Goal: Entertainment & Leisure: Browse casually

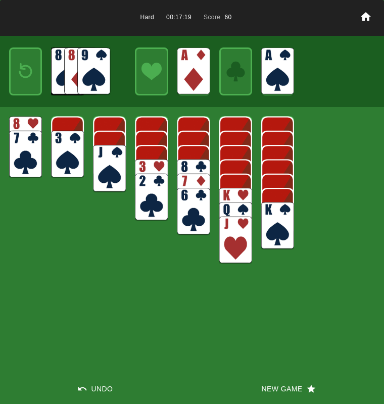
click at [280, 384] on button "New Game" at bounding box center [288, 389] width 192 height 30
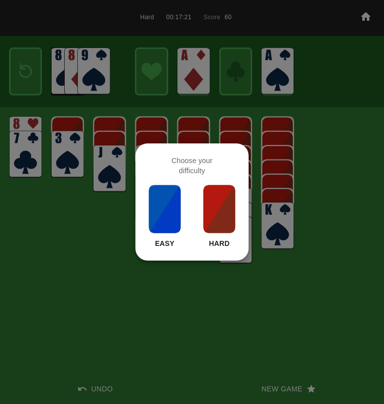
click at [213, 212] on img at bounding box center [219, 209] width 34 height 50
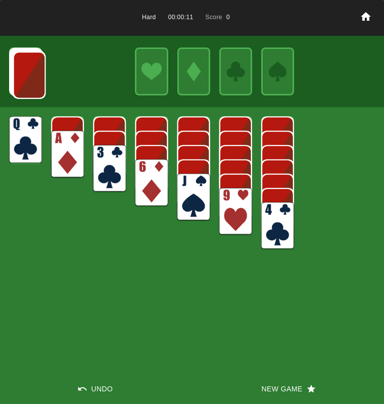
click at [64, 150] on img at bounding box center [67, 154] width 33 height 47
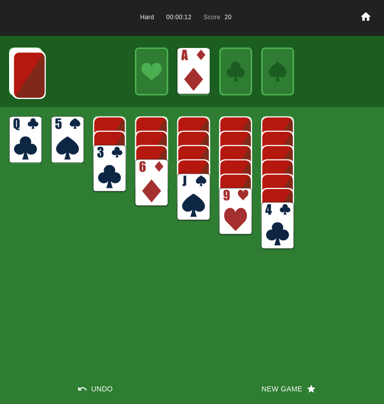
click at [112, 169] on img at bounding box center [109, 168] width 33 height 47
click at [68, 138] on img at bounding box center [67, 139] width 33 height 47
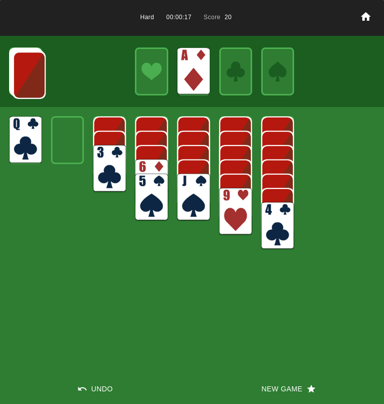
click at [30, 73] on img at bounding box center [29, 74] width 33 height 47
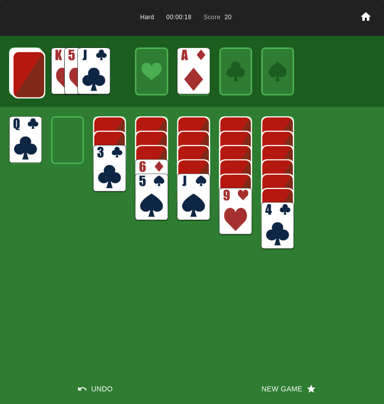
click at [30, 73] on img at bounding box center [29, 74] width 33 height 47
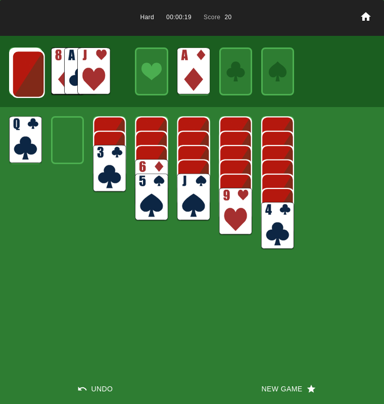
click at [30, 73] on img at bounding box center [28, 73] width 33 height 47
click at [104, 69] on img at bounding box center [93, 70] width 33 height 47
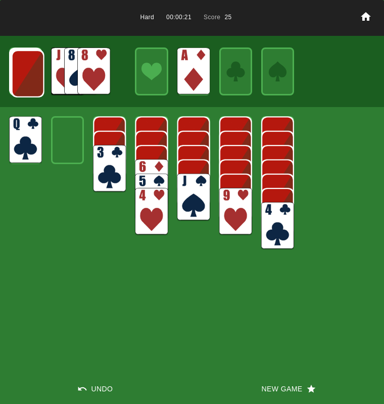
click at [105, 166] on img at bounding box center [109, 168] width 33 height 47
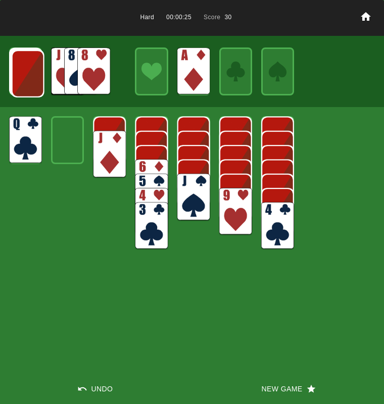
click at [107, 134] on img at bounding box center [109, 154] width 33 height 47
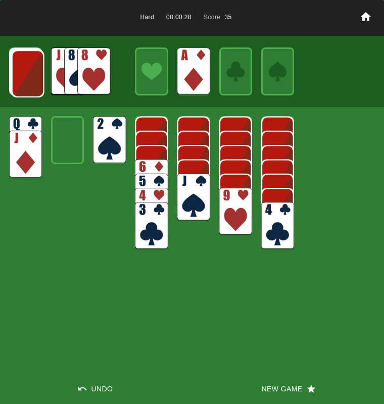
click at [39, 80] on img at bounding box center [28, 73] width 33 height 47
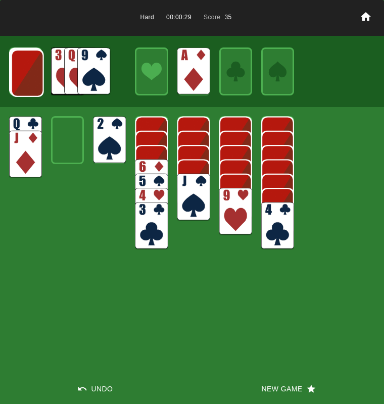
click at [39, 80] on img at bounding box center [27, 72] width 33 height 47
click at [93, 72] on img at bounding box center [93, 70] width 33 height 47
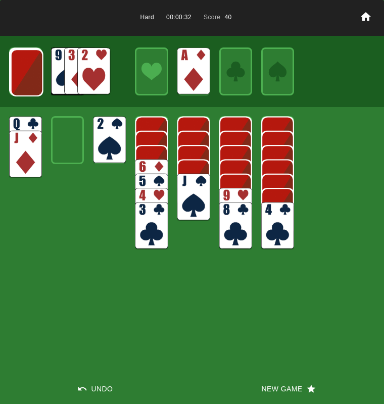
click at [91, 75] on img at bounding box center [93, 70] width 33 height 47
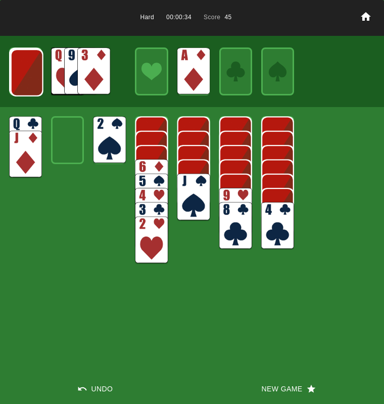
click at [91, 75] on img at bounding box center [93, 70] width 33 height 47
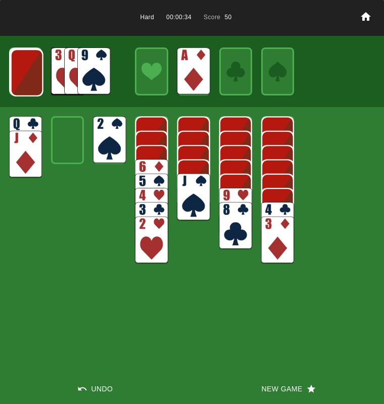
click at [100, 144] on img at bounding box center [109, 139] width 33 height 47
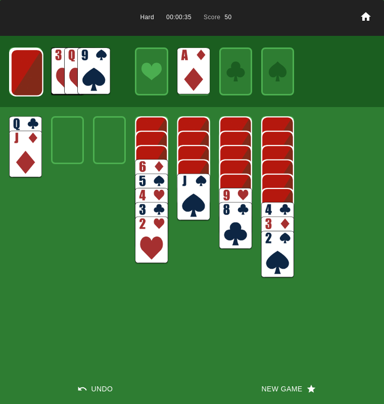
click at [27, 82] on img at bounding box center [27, 72] width 33 height 47
click at [27, 82] on img at bounding box center [26, 71] width 33 height 47
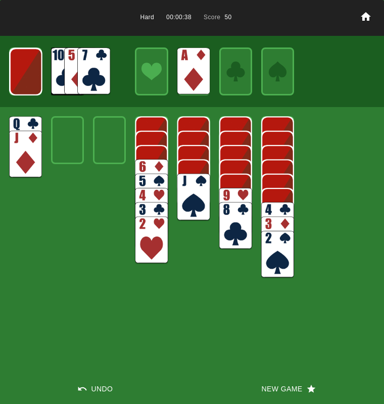
click at [27, 82] on img at bounding box center [26, 71] width 33 height 47
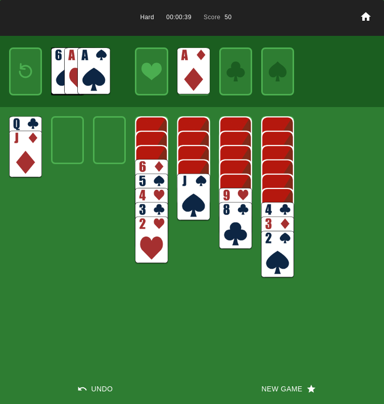
click at [106, 76] on img at bounding box center [93, 70] width 33 height 47
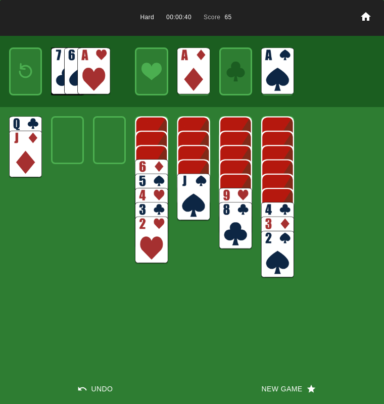
click at [97, 76] on img at bounding box center [93, 70] width 33 height 47
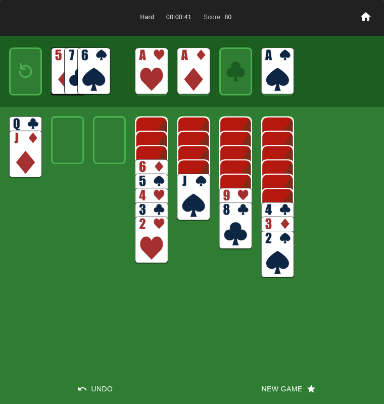
click at [157, 252] on img at bounding box center [151, 240] width 33 height 47
click at [23, 64] on img at bounding box center [26, 71] width 20 height 29
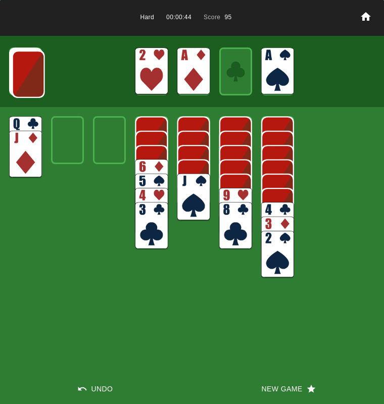
click at [23, 64] on img at bounding box center [28, 73] width 33 height 47
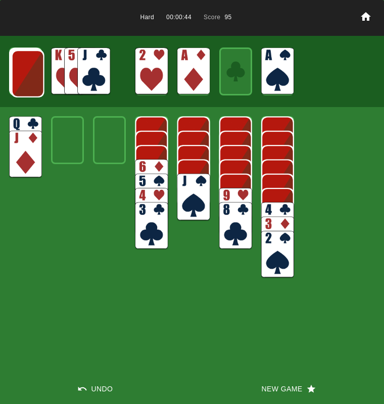
click at [23, 64] on img at bounding box center [28, 73] width 33 height 47
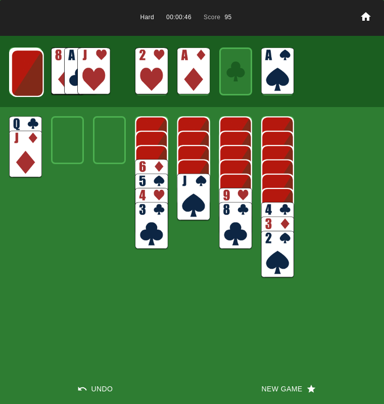
click at [23, 64] on img at bounding box center [27, 72] width 33 height 47
click at [88, 62] on img at bounding box center [93, 70] width 33 height 47
click at [32, 71] on img at bounding box center [27, 72] width 33 height 47
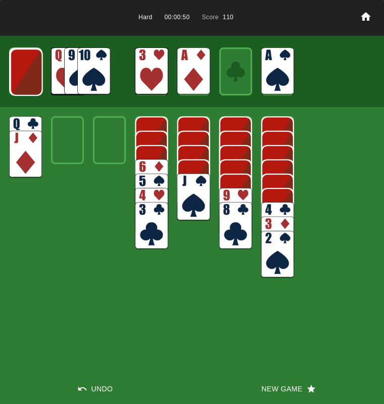
click at [32, 71] on img at bounding box center [26, 71] width 33 height 47
click at [87, 75] on img at bounding box center [93, 70] width 33 height 47
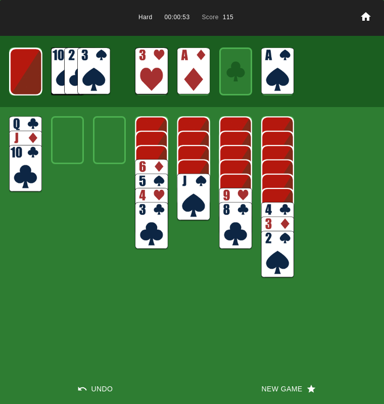
click at [228, 201] on img at bounding box center [235, 211] width 33 height 47
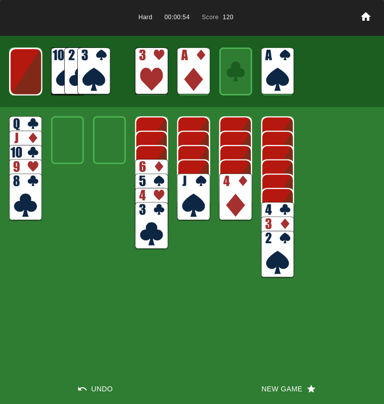
click at [106, 64] on img at bounding box center [93, 70] width 33 height 47
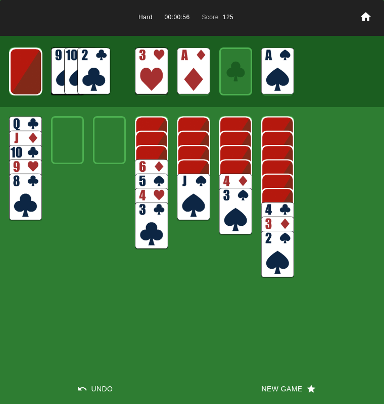
click at [272, 255] on img at bounding box center [277, 254] width 33 height 47
click at [85, 80] on img at bounding box center [93, 70] width 33 height 47
click at [229, 198] on img at bounding box center [235, 211] width 33 height 47
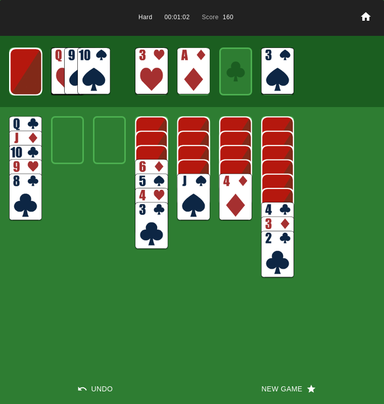
click at [146, 220] on img at bounding box center [151, 225] width 33 height 47
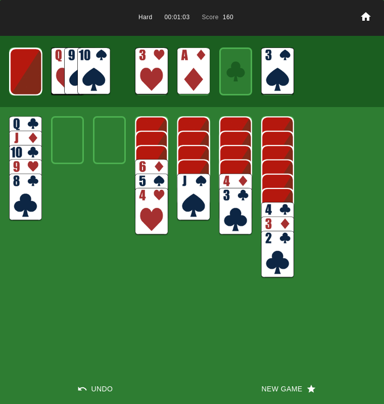
click at [146, 220] on img at bounding box center [151, 211] width 33 height 47
click at [229, 183] on img at bounding box center [235, 197] width 33 height 47
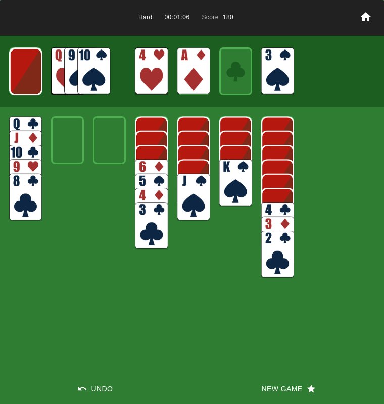
click at [229, 183] on img at bounding box center [235, 182] width 33 height 47
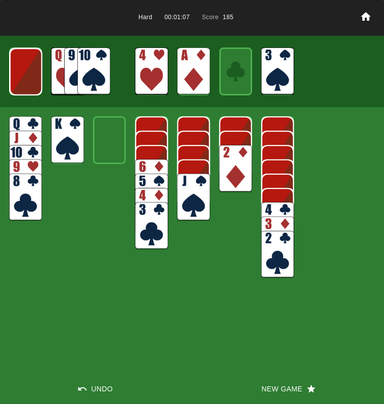
click at [229, 183] on img at bounding box center [235, 168] width 33 height 47
click at [5, 68] on div at bounding box center [192, 72] width 384 height 72
click at [20, 68] on img at bounding box center [26, 71] width 33 height 47
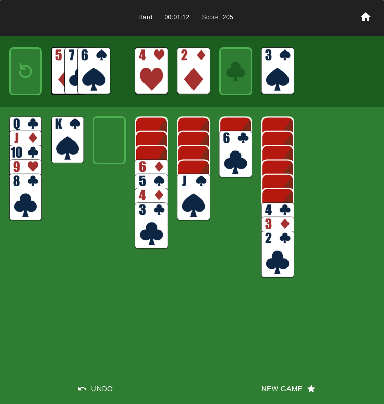
click at [20, 68] on img at bounding box center [26, 71] width 20 height 29
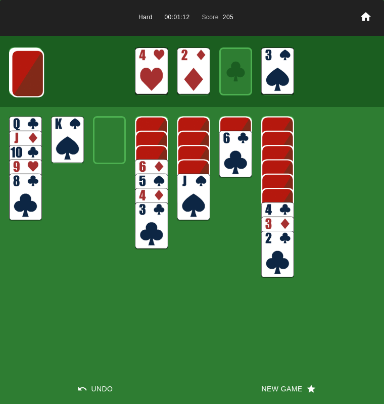
click at [20, 68] on img at bounding box center [27, 73] width 33 height 47
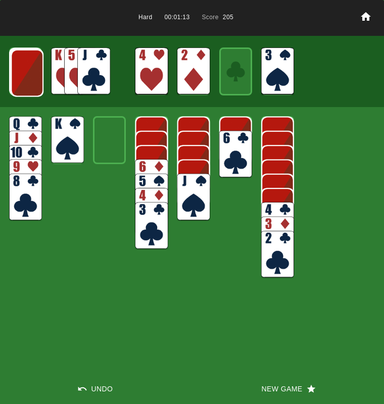
click at [20, 68] on img at bounding box center [27, 72] width 33 height 47
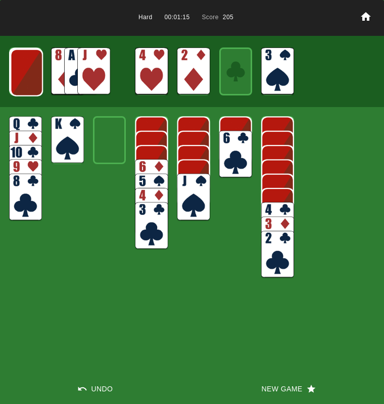
click at [20, 68] on img at bounding box center [26, 72] width 33 height 47
click at [84, 63] on img at bounding box center [93, 70] width 33 height 47
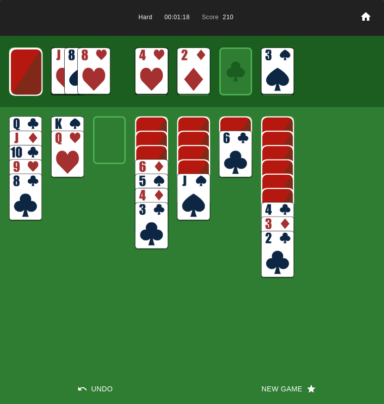
click at [191, 191] on img at bounding box center [193, 197] width 33 height 47
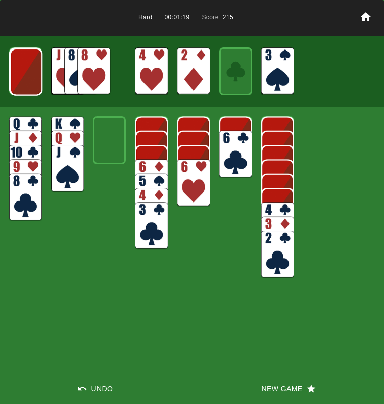
click at [191, 191] on img at bounding box center [193, 182] width 33 height 47
click at [10, 77] on img at bounding box center [26, 71] width 33 height 47
click at [87, 74] on img at bounding box center [93, 70] width 33 height 47
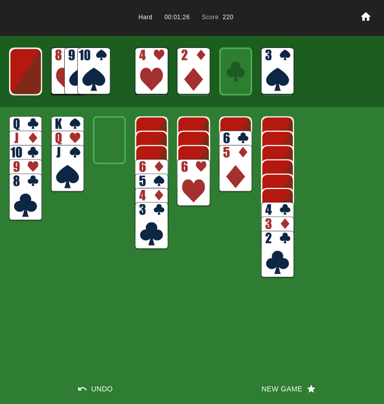
click at [268, 205] on img at bounding box center [277, 225] width 33 height 47
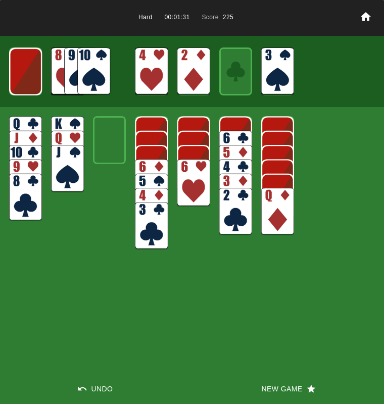
click at [27, 76] on img at bounding box center [25, 71] width 33 height 47
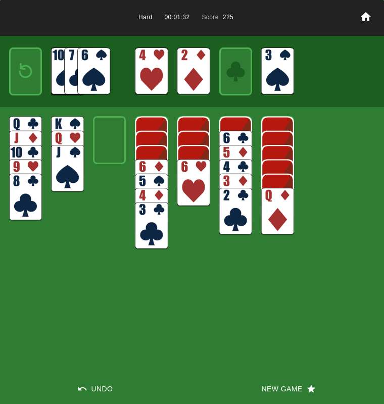
click at [27, 76] on img at bounding box center [26, 71] width 20 height 29
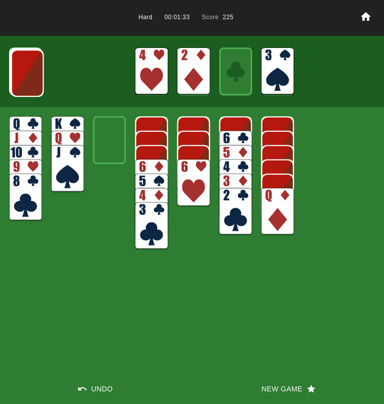
click at [27, 76] on img at bounding box center [27, 72] width 33 height 47
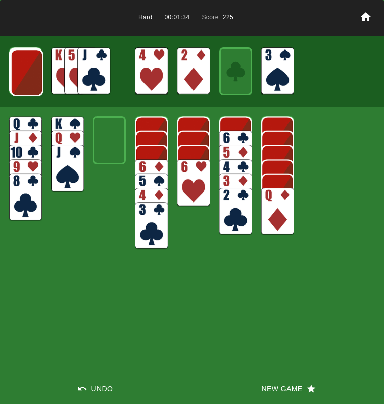
click at [27, 76] on img at bounding box center [27, 72] width 33 height 47
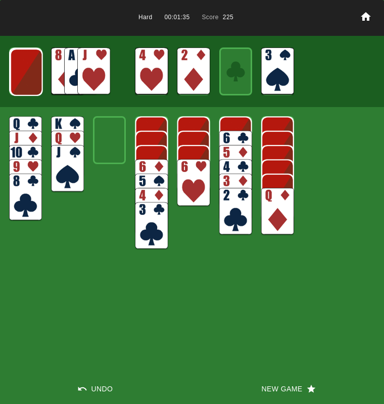
click at [27, 76] on img at bounding box center [26, 71] width 33 height 47
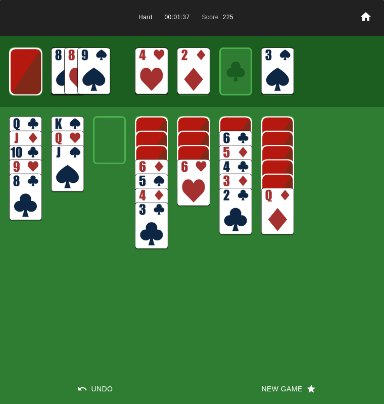
click at [27, 76] on img at bounding box center [26, 71] width 33 height 47
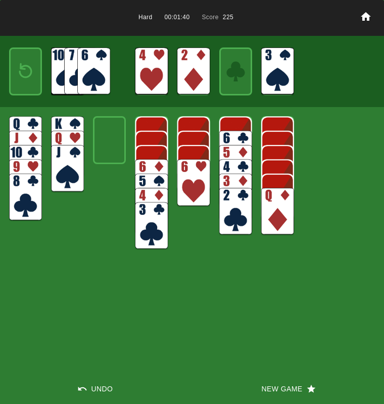
click at [279, 386] on button "New Game" at bounding box center [288, 389] width 192 height 30
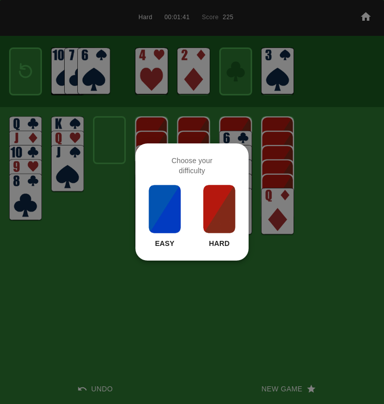
click at [211, 211] on img at bounding box center [219, 209] width 34 height 50
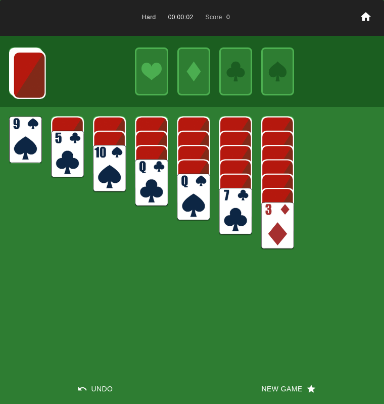
click at [23, 81] on img at bounding box center [29, 74] width 33 height 47
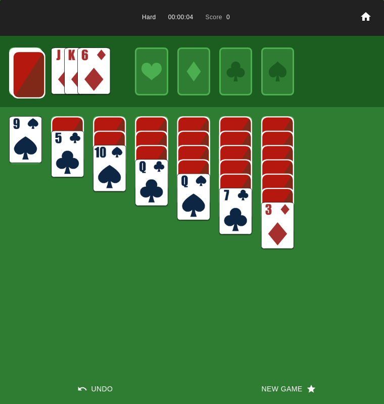
click at [101, 70] on img at bounding box center [93, 70] width 33 height 47
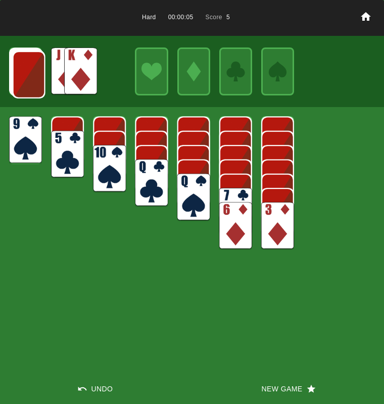
click at [61, 146] on img at bounding box center [67, 154] width 33 height 47
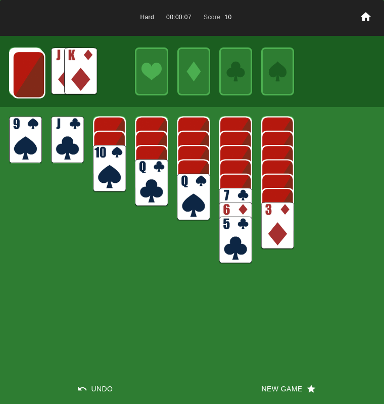
click at [31, 88] on img at bounding box center [29, 74] width 33 height 47
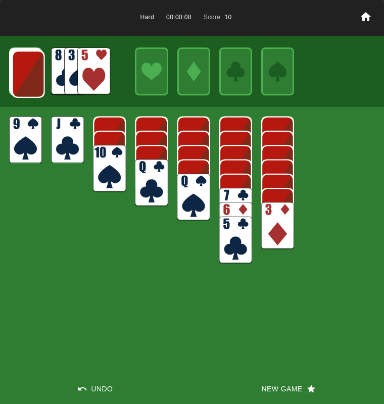
click at [31, 88] on img at bounding box center [28, 73] width 33 height 47
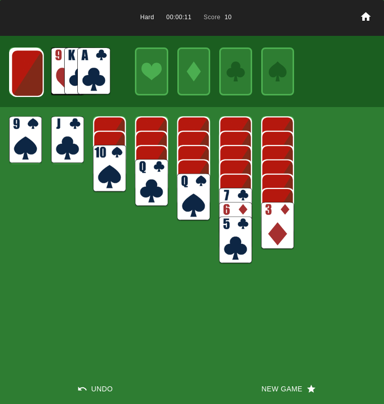
click at [94, 73] on img at bounding box center [93, 70] width 33 height 47
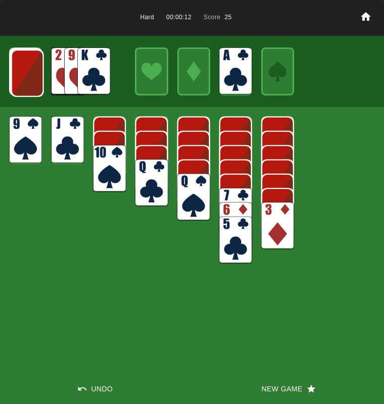
click at [30, 71] on img at bounding box center [27, 72] width 33 height 47
click at [31, 71] on img at bounding box center [27, 72] width 33 height 47
click at [31, 71] on img at bounding box center [26, 71] width 33 height 47
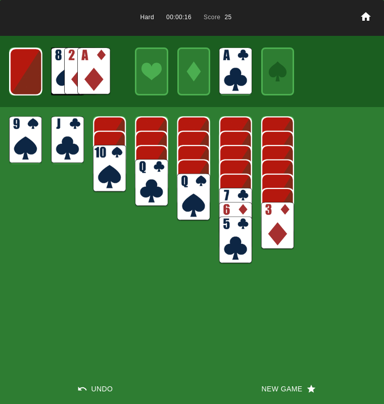
click at [85, 73] on img at bounding box center [93, 70] width 33 height 47
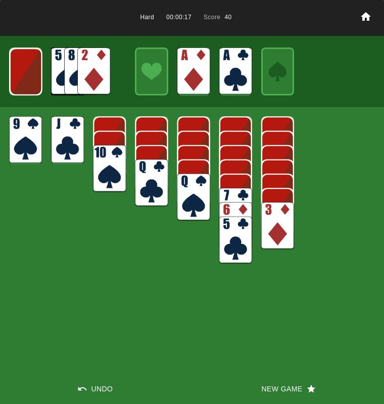
click at [85, 73] on img at bounding box center [93, 70] width 33 height 47
click at [266, 233] on img at bounding box center [277, 225] width 33 height 47
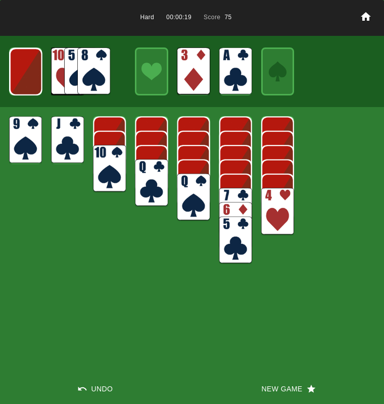
click at [270, 207] on img at bounding box center [277, 211] width 33 height 47
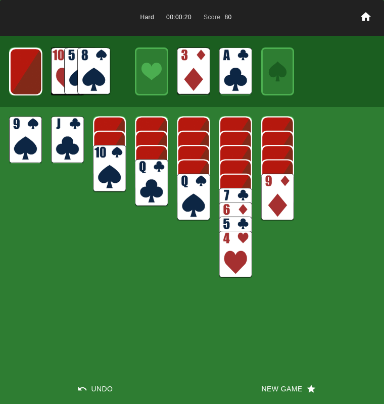
click at [271, 203] on img at bounding box center [277, 197] width 33 height 47
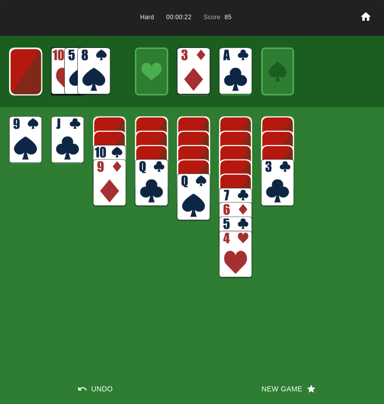
click at [270, 187] on img at bounding box center [277, 182] width 33 height 47
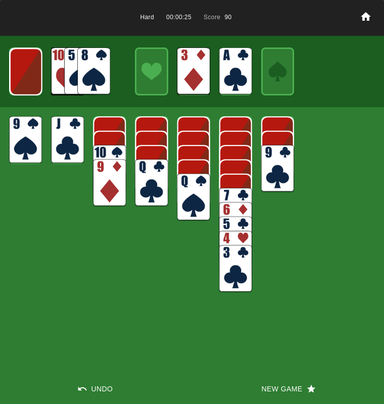
click at [92, 69] on img at bounding box center [93, 70] width 33 height 47
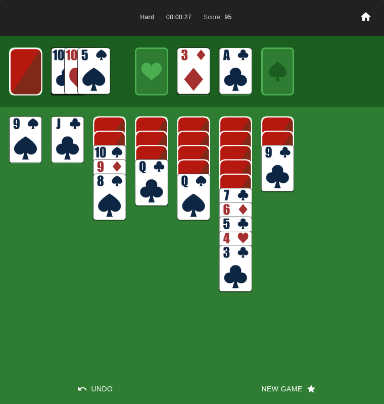
click at [34, 74] on img at bounding box center [26, 71] width 33 height 47
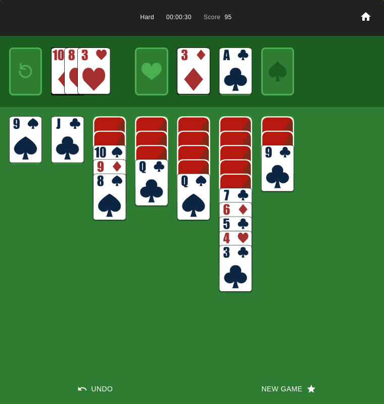
click at [34, 74] on img at bounding box center [26, 71] width 20 height 29
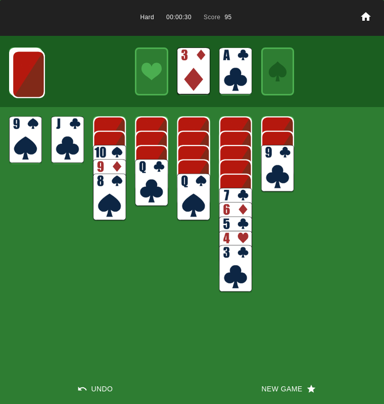
click at [34, 74] on img at bounding box center [28, 73] width 33 height 47
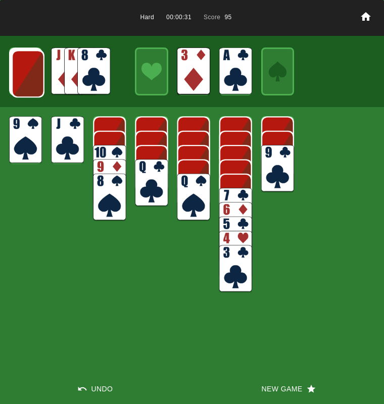
click at [34, 74] on img at bounding box center [28, 73] width 33 height 47
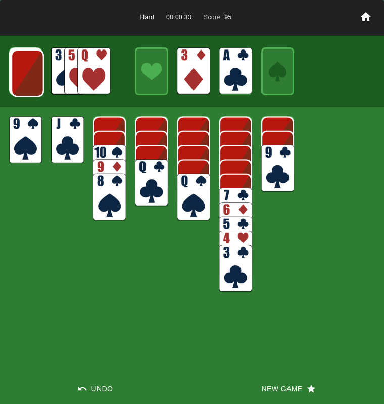
click at [34, 74] on img at bounding box center [27, 72] width 33 height 47
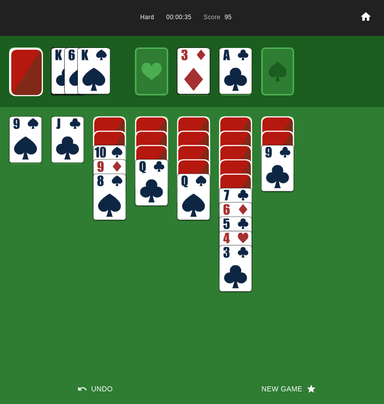
click at [34, 74] on img at bounding box center [26, 71] width 33 height 47
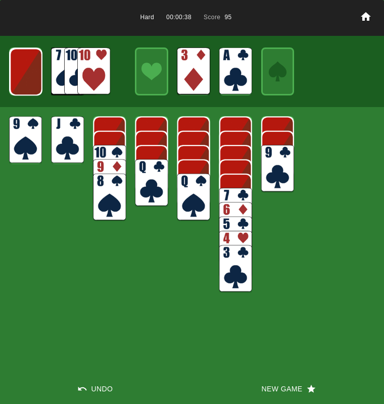
click at [34, 74] on img at bounding box center [26, 71] width 33 height 47
click at [91, 71] on img at bounding box center [93, 70] width 33 height 47
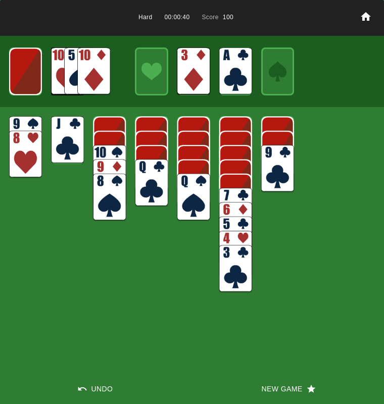
click at [225, 191] on img at bounding box center [235, 211] width 33 height 47
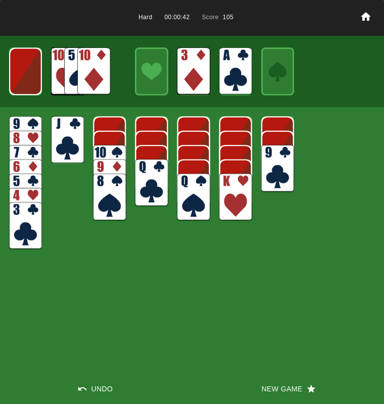
click at [182, 187] on img at bounding box center [193, 197] width 33 height 47
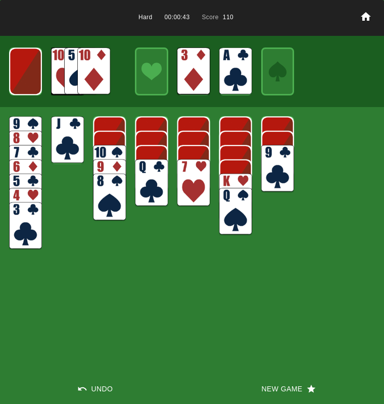
click at [188, 184] on img at bounding box center [193, 182] width 33 height 47
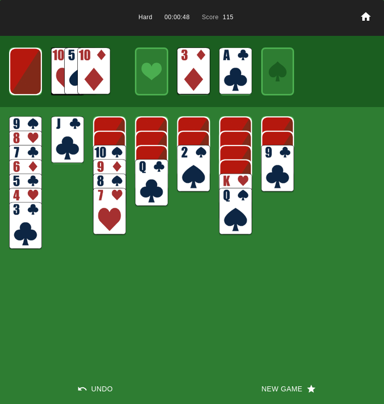
click at [25, 84] on img at bounding box center [25, 70] width 33 height 47
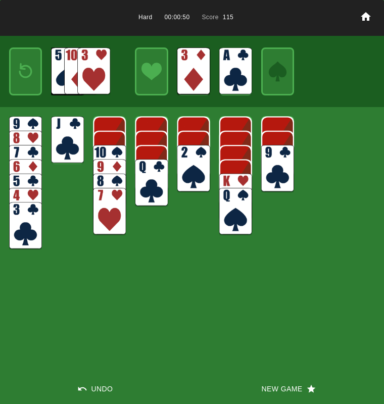
click at [25, 84] on img at bounding box center [26, 71] width 20 height 29
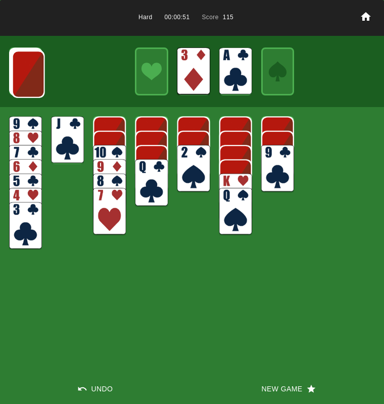
click at [25, 84] on img at bounding box center [28, 73] width 33 height 47
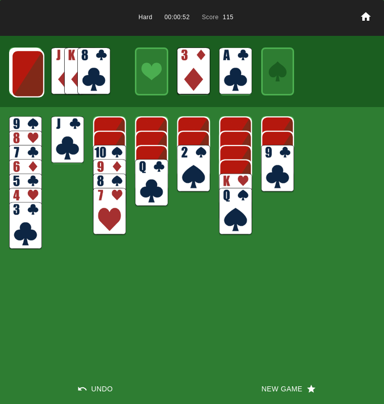
click at [25, 84] on img at bounding box center [28, 73] width 33 height 47
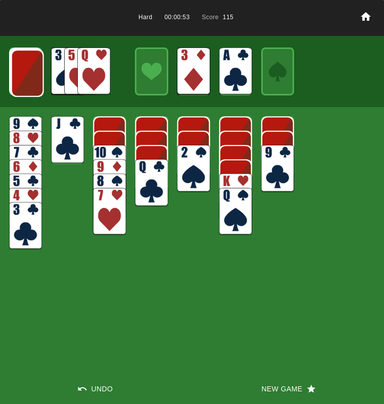
click at [25, 84] on img at bounding box center [27, 72] width 33 height 47
click at [85, 71] on img at bounding box center [93, 70] width 33 height 47
click at [29, 70] on img at bounding box center [27, 72] width 33 height 47
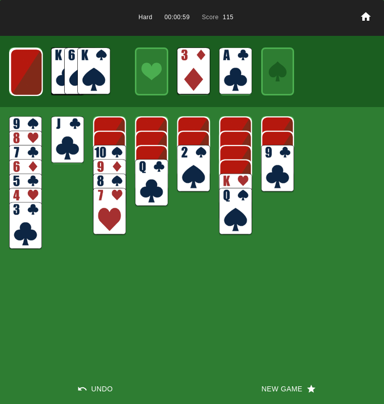
click at [29, 70] on img at bounding box center [26, 71] width 33 height 47
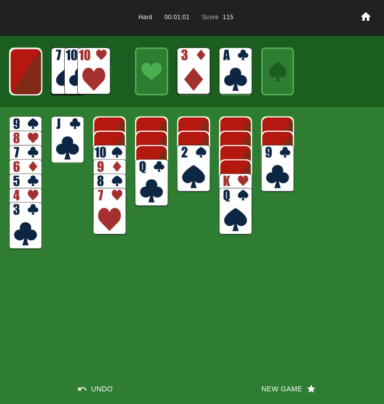
click at [97, 71] on img at bounding box center [93, 70] width 33 height 47
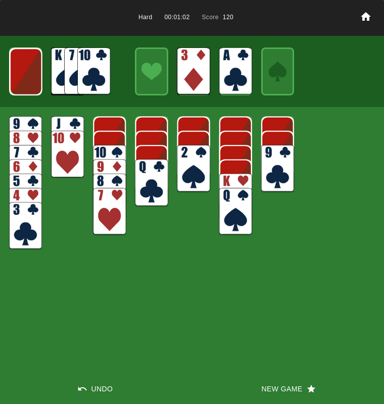
click at [270, 152] on img at bounding box center [277, 168] width 33 height 47
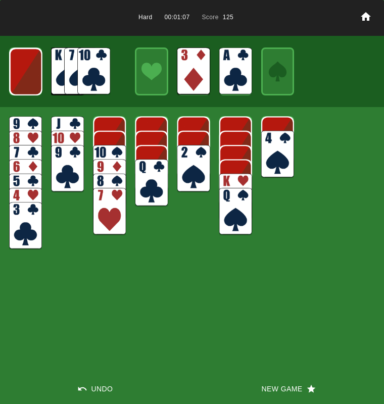
click at [37, 83] on img at bounding box center [26, 71] width 33 height 47
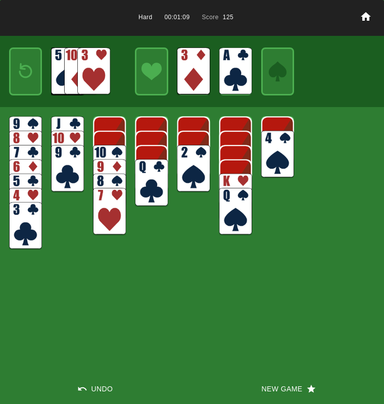
click at [87, 69] on img at bounding box center [93, 70] width 33 height 47
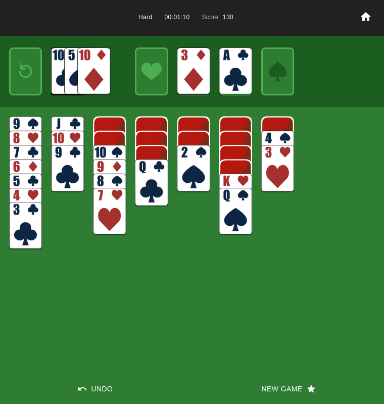
click at [196, 162] on img at bounding box center [193, 168] width 33 height 47
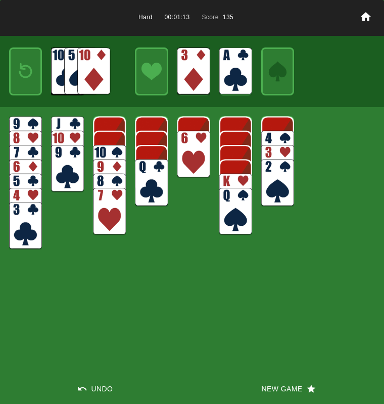
click at [35, 83] on img at bounding box center [26, 71] width 20 height 29
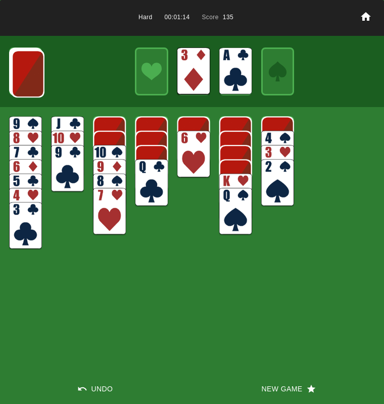
click at [35, 83] on img at bounding box center [28, 73] width 33 height 47
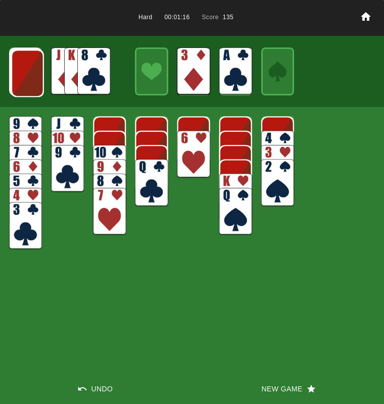
click at [35, 83] on img at bounding box center [27, 72] width 33 height 47
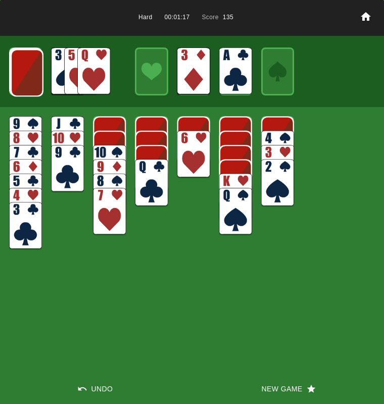
click at [35, 83] on img at bounding box center [27, 72] width 33 height 47
click at [30, 83] on img at bounding box center [26, 71] width 33 height 47
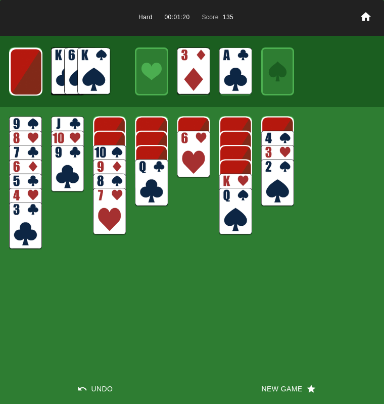
click at [30, 83] on img at bounding box center [26, 71] width 33 height 47
click at [88, 69] on img at bounding box center [93, 70] width 33 height 47
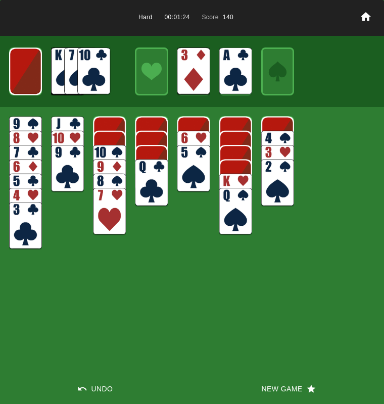
click at [24, 77] on img at bounding box center [25, 70] width 33 height 47
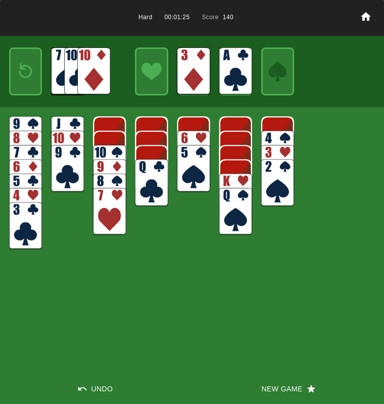
click at [24, 77] on img at bounding box center [26, 71] width 20 height 29
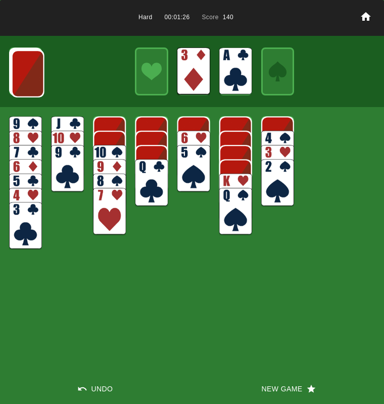
click at [24, 77] on img at bounding box center [28, 73] width 33 height 47
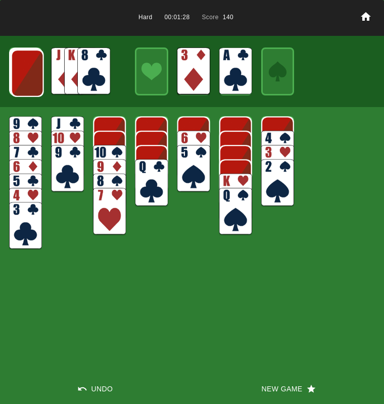
click at [24, 77] on img at bounding box center [27, 72] width 33 height 47
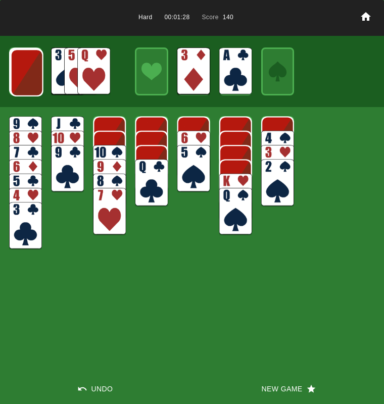
click at [24, 77] on img at bounding box center [27, 72] width 33 height 47
click at [24, 77] on img at bounding box center [26, 71] width 33 height 47
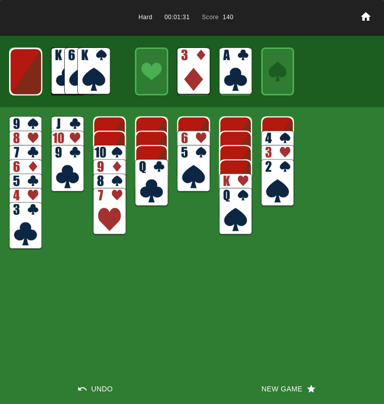
click at [24, 77] on img at bounding box center [26, 71] width 33 height 47
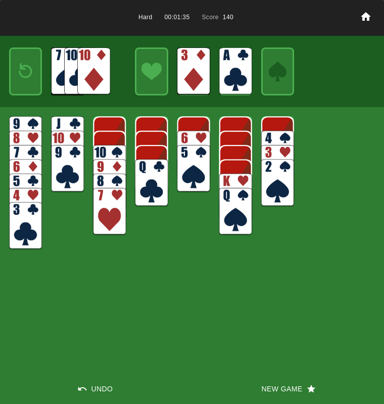
click at [272, 386] on button "New Game" at bounding box center [288, 389] width 192 height 30
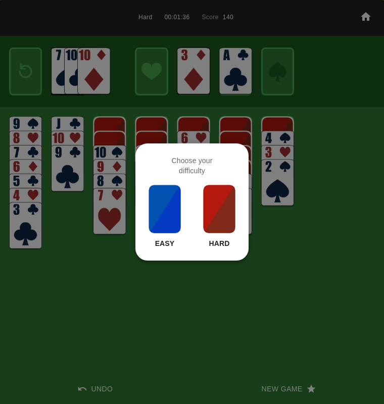
click at [218, 202] on img at bounding box center [219, 209] width 34 height 50
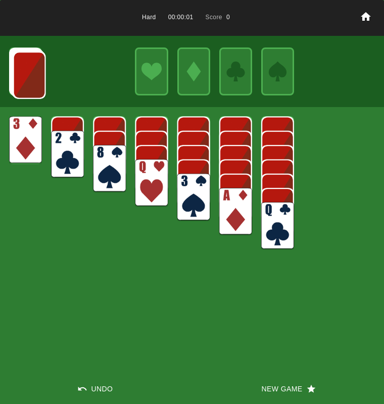
click at [228, 209] on img at bounding box center [235, 211] width 33 height 47
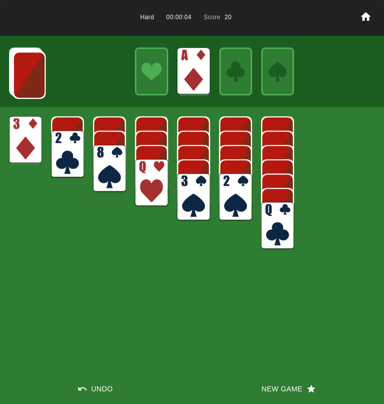
click at [58, 147] on img at bounding box center [67, 154] width 33 height 47
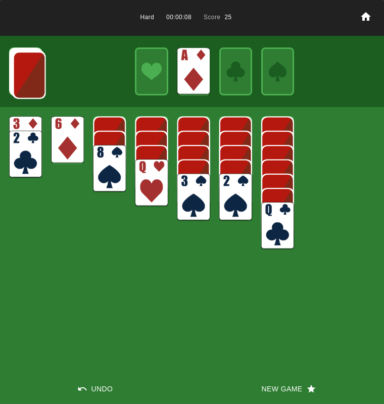
click at [30, 85] on img at bounding box center [29, 74] width 33 height 47
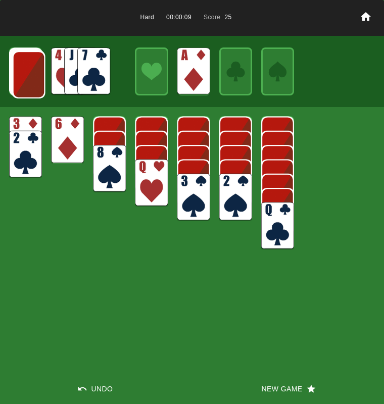
click at [30, 85] on img at bounding box center [29, 74] width 33 height 47
click at [30, 85] on img at bounding box center [28, 73] width 33 height 47
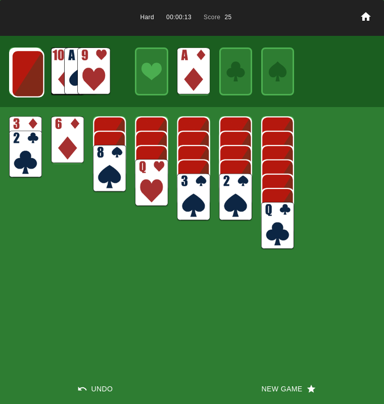
click at [30, 85] on img at bounding box center [28, 73] width 33 height 47
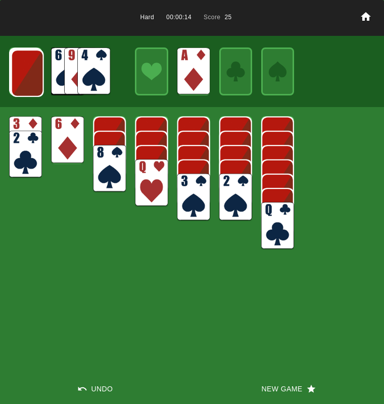
click at [30, 85] on img at bounding box center [27, 72] width 33 height 47
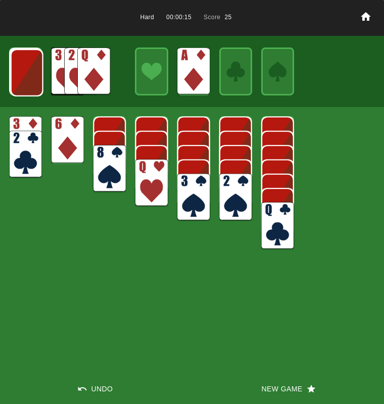
click at [30, 85] on img at bounding box center [27, 72] width 33 height 47
click at [81, 86] on img at bounding box center [93, 70] width 33 height 47
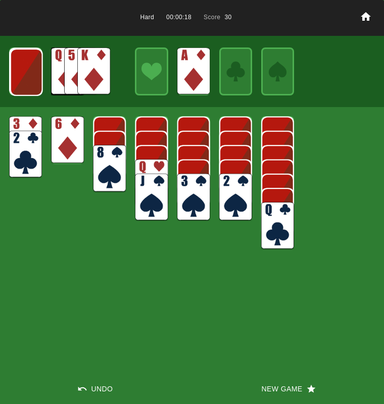
click at [36, 78] on img at bounding box center [26, 71] width 33 height 47
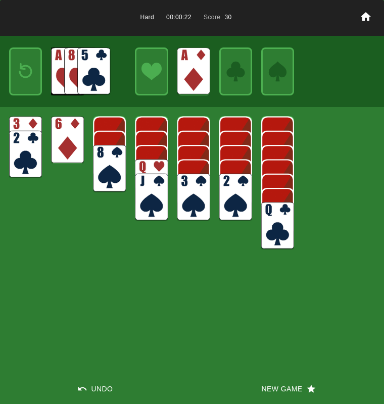
click at [82, 72] on img at bounding box center [93, 70] width 33 height 47
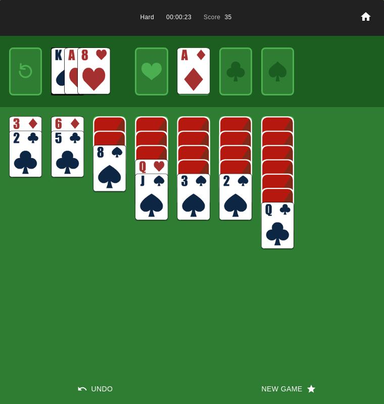
click at [27, 77] on img at bounding box center [26, 71] width 20 height 29
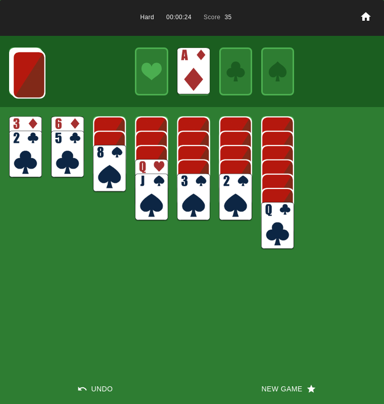
click at [27, 77] on img at bounding box center [29, 74] width 33 height 47
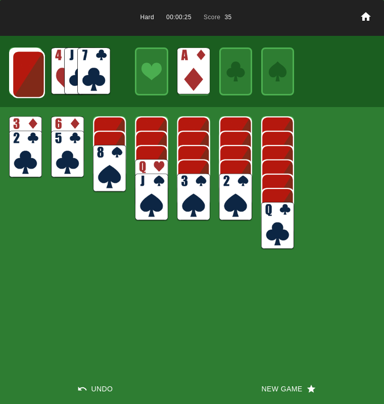
click at [27, 77] on img at bounding box center [28, 73] width 33 height 47
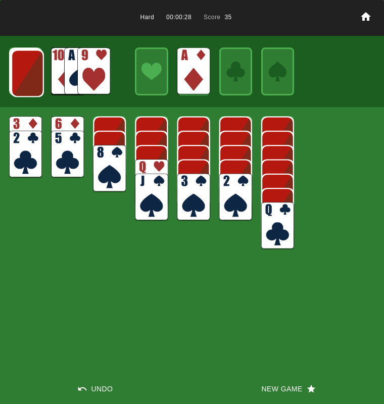
click at [27, 77] on img at bounding box center [27, 72] width 33 height 47
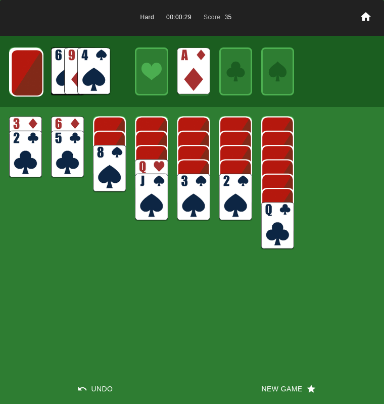
click at [27, 77] on img at bounding box center [27, 72] width 33 height 47
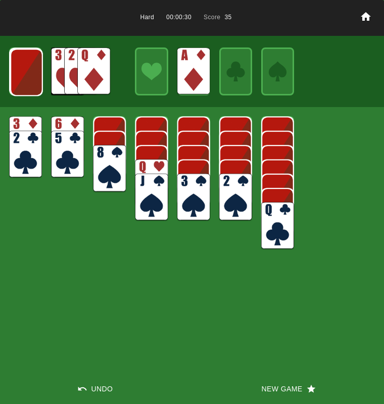
click at [27, 77] on img at bounding box center [26, 71] width 33 height 47
click at [88, 75] on img at bounding box center [93, 70] width 33 height 47
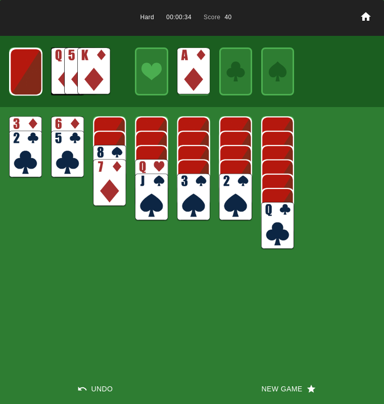
click at [36, 80] on img at bounding box center [26, 71] width 33 height 47
click at [85, 72] on img at bounding box center [93, 70] width 33 height 47
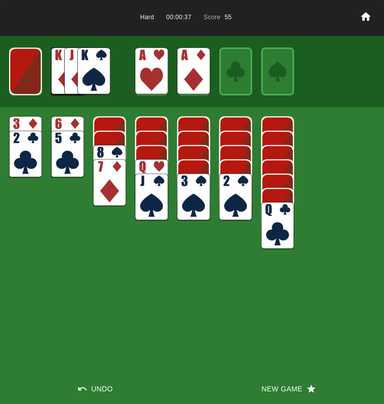
click at [26, 72] on img at bounding box center [25, 70] width 33 height 47
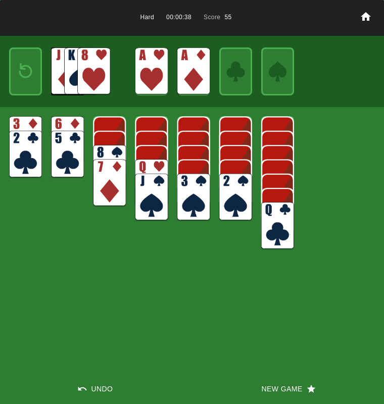
click at [26, 72] on img at bounding box center [26, 71] width 20 height 29
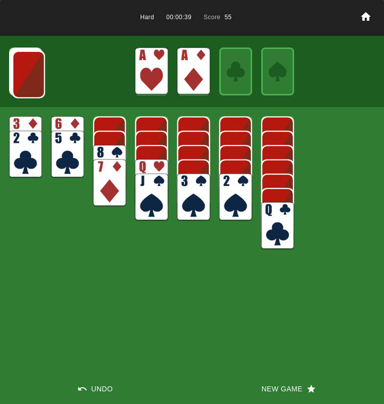
click at [26, 72] on img at bounding box center [28, 74] width 33 height 47
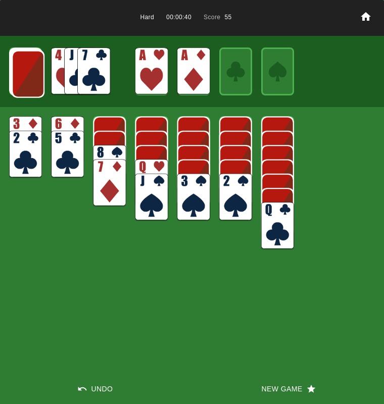
click at [26, 72] on img at bounding box center [28, 73] width 33 height 47
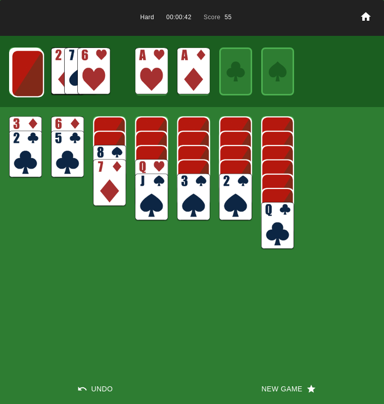
click at [26, 72] on img at bounding box center [27, 73] width 33 height 47
click at [26, 72] on img at bounding box center [27, 72] width 33 height 47
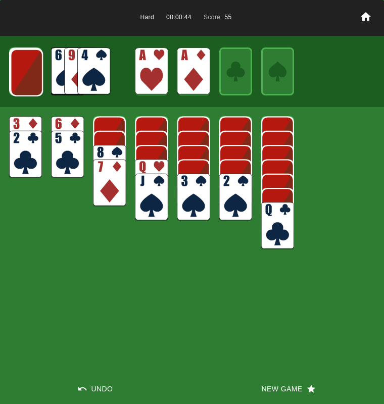
click at [26, 72] on img at bounding box center [26, 72] width 33 height 47
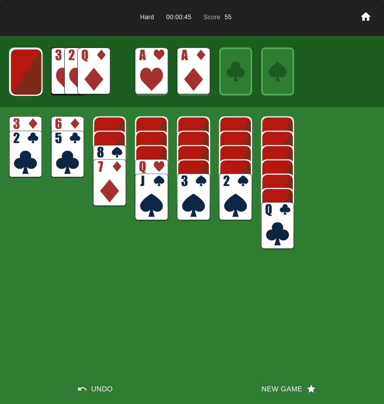
click at [26, 72] on img at bounding box center [26, 71] width 33 height 47
click at [26, 72] on img at bounding box center [25, 71] width 33 height 47
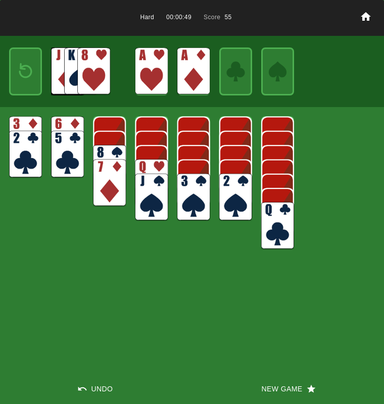
click at [287, 387] on button "New Game" at bounding box center [288, 389] width 192 height 30
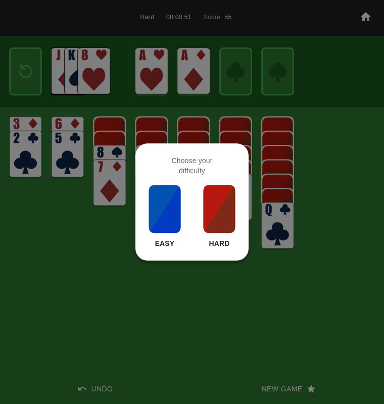
click at [215, 208] on img at bounding box center [219, 209] width 34 height 50
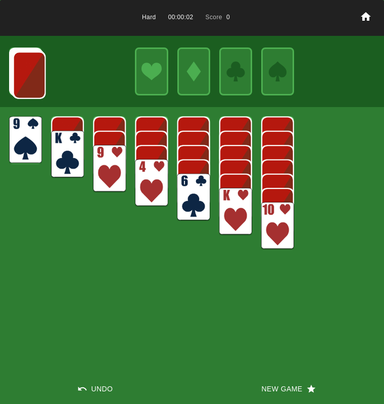
click at [29, 137] on img at bounding box center [25, 139] width 33 height 47
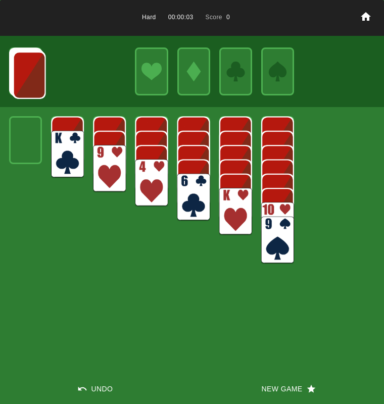
click at [60, 144] on img at bounding box center [67, 154] width 33 height 47
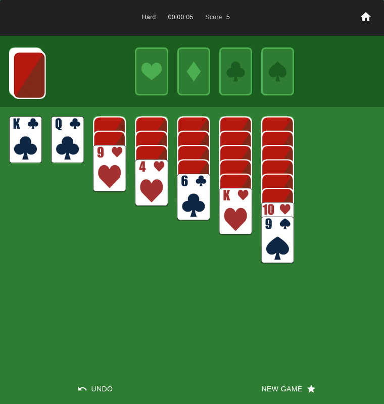
click at [60, 144] on img at bounding box center [67, 139] width 33 height 47
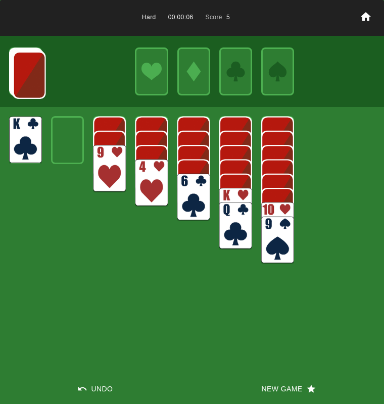
click at [230, 197] on img at bounding box center [235, 211] width 33 height 47
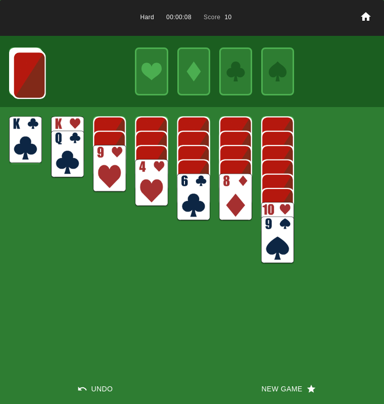
click at [230, 197] on img at bounding box center [235, 197] width 33 height 47
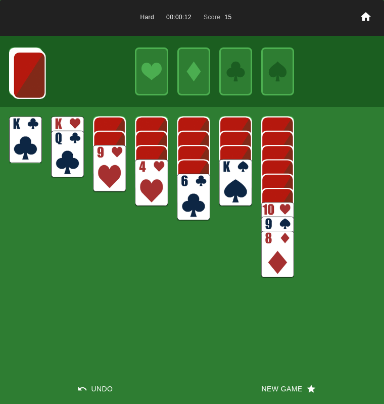
click at [32, 86] on img at bounding box center [29, 74] width 33 height 47
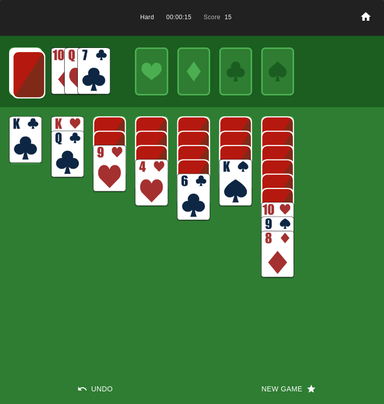
click at [85, 69] on img at bounding box center [93, 70] width 33 height 47
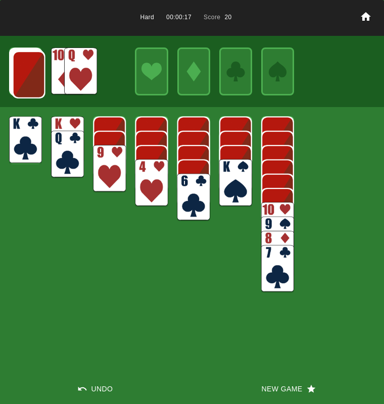
click at [87, 68] on img at bounding box center [80, 70] width 33 height 47
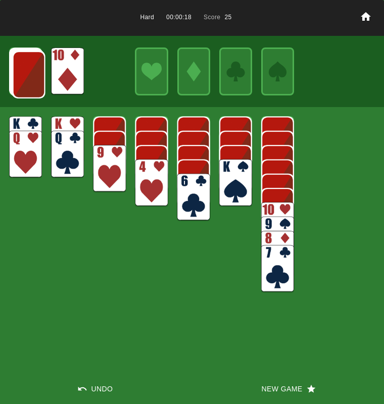
click at [24, 79] on img at bounding box center [29, 74] width 33 height 47
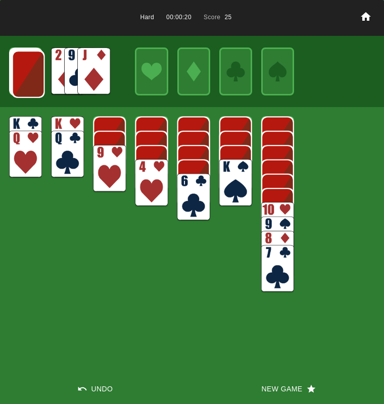
click at [86, 65] on img at bounding box center [93, 70] width 33 height 47
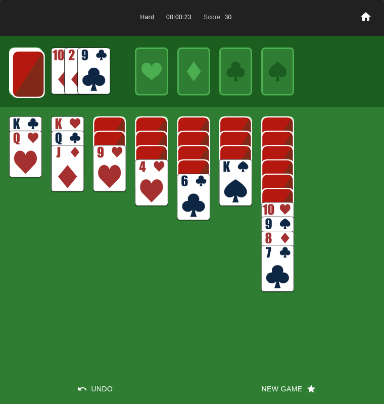
click at [27, 77] on img at bounding box center [28, 73] width 33 height 47
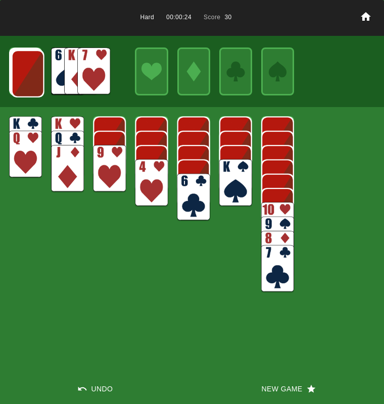
click at [27, 77] on img at bounding box center [28, 73] width 33 height 47
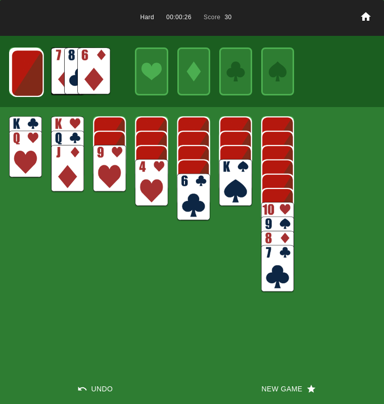
click at [103, 72] on img at bounding box center [93, 70] width 33 height 47
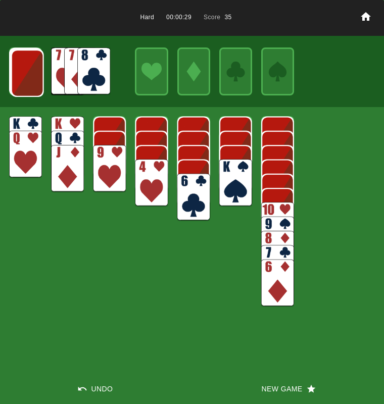
click at [29, 75] on img at bounding box center [27, 72] width 33 height 47
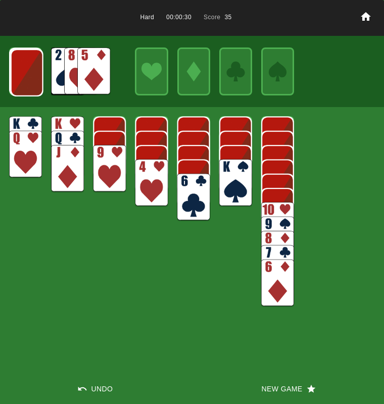
click at [78, 71] on img at bounding box center [93, 70] width 33 height 47
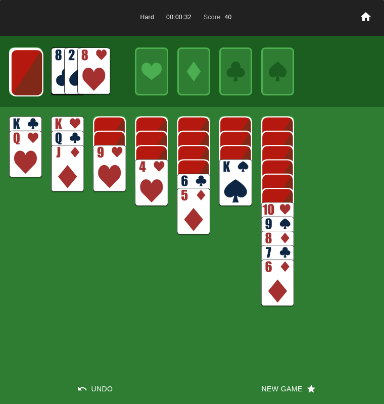
click at [29, 77] on img at bounding box center [27, 72] width 33 height 47
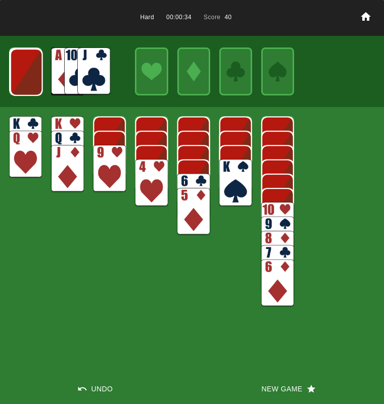
click at [88, 70] on img at bounding box center [93, 70] width 33 height 47
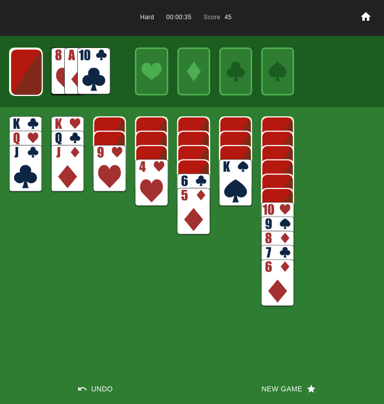
click at [91, 71] on img at bounding box center [93, 70] width 33 height 47
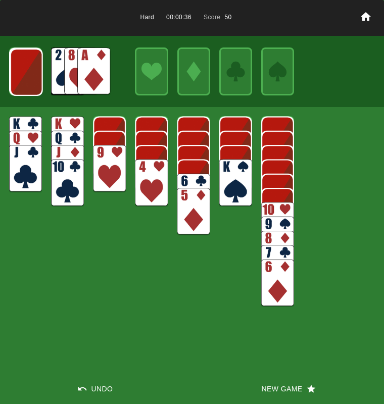
click at [106, 154] on img at bounding box center [109, 168] width 33 height 47
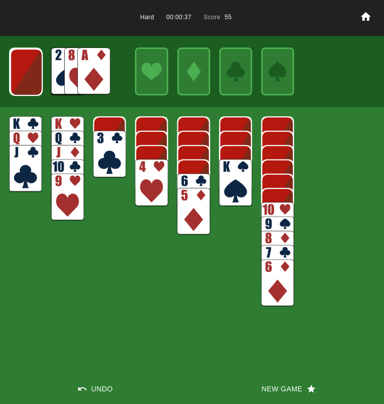
click at [89, 73] on img at bounding box center [93, 70] width 33 height 47
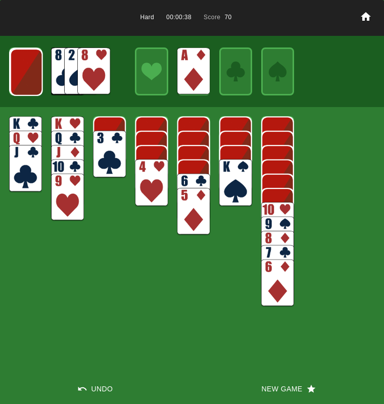
click at [264, 206] on img at bounding box center [277, 225] width 33 height 47
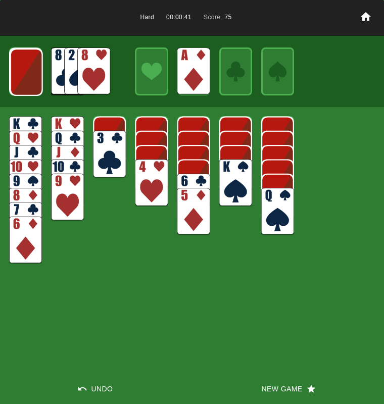
click at [102, 157] on img at bounding box center [109, 154] width 33 height 47
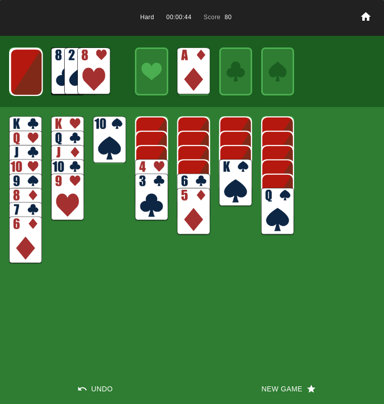
click at [99, 80] on img at bounding box center [93, 70] width 33 height 47
click at [19, 77] on img at bounding box center [26, 71] width 33 height 47
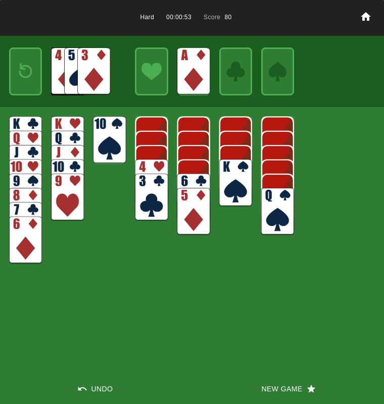
click at [19, 77] on img at bounding box center [26, 71] width 20 height 29
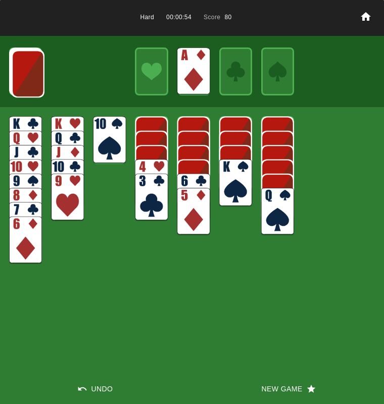
click at [19, 77] on img at bounding box center [28, 73] width 33 height 47
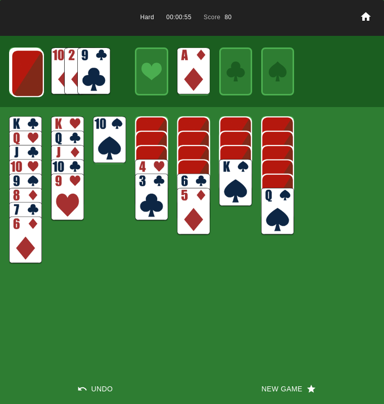
click at [19, 77] on img at bounding box center [27, 72] width 33 height 47
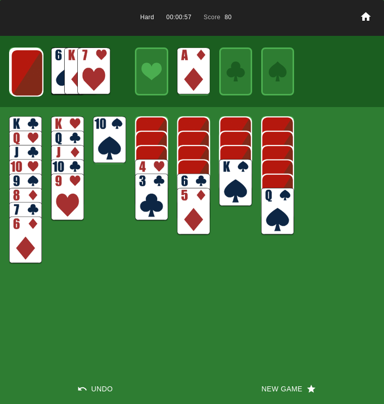
click at [19, 77] on img at bounding box center [27, 72] width 33 height 47
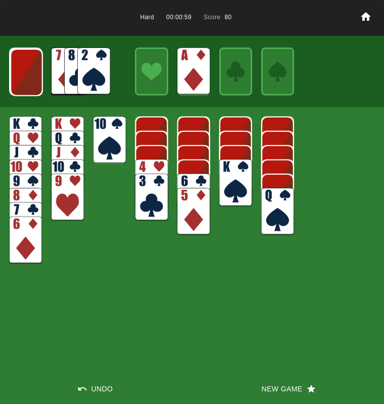
click at [19, 77] on img at bounding box center [26, 71] width 33 height 47
click at [85, 70] on img at bounding box center [93, 70] width 33 height 47
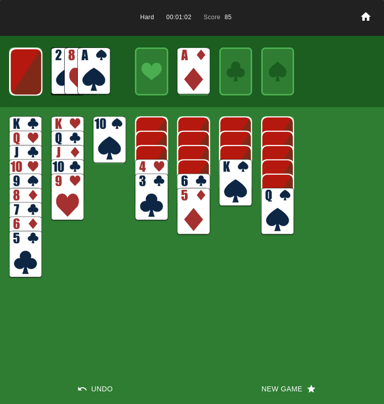
click at [85, 70] on img at bounding box center [93, 70] width 33 height 47
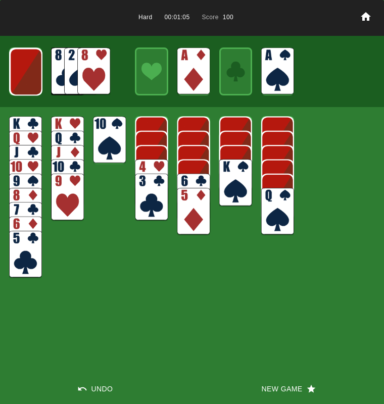
click at [25, 74] on img at bounding box center [26, 71] width 33 height 47
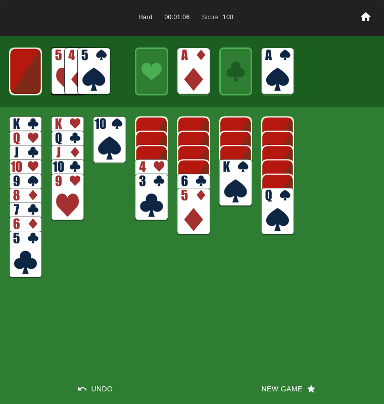
click at [25, 74] on img at bounding box center [25, 70] width 33 height 47
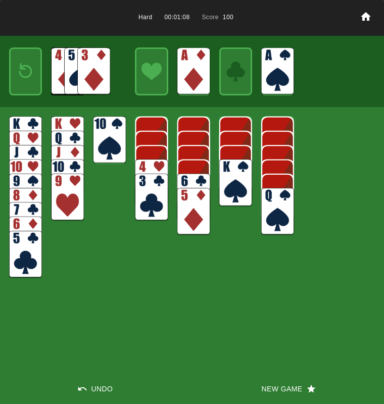
click at [145, 166] on img at bounding box center [151, 182] width 33 height 47
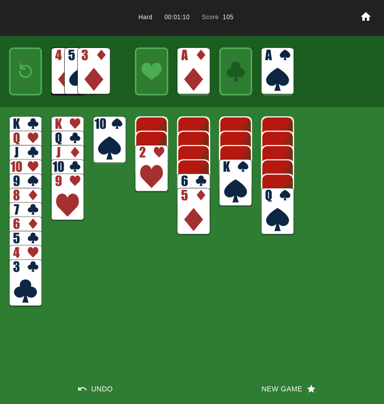
click at [145, 166] on img at bounding box center [151, 168] width 33 height 47
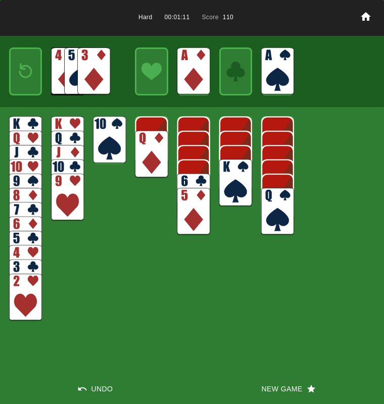
click at [146, 164] on img at bounding box center [151, 154] width 33 height 47
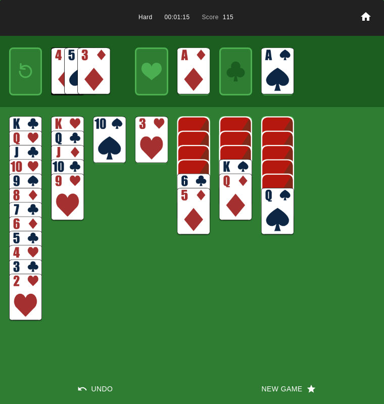
click at [20, 80] on img at bounding box center [26, 71] width 20 height 29
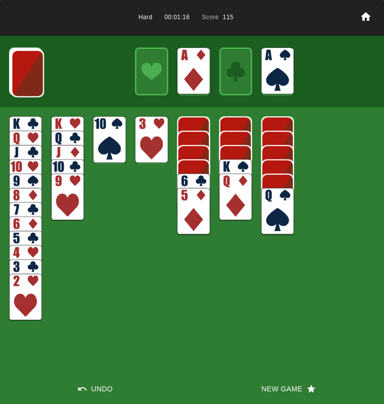
click at [20, 80] on img at bounding box center [27, 73] width 33 height 47
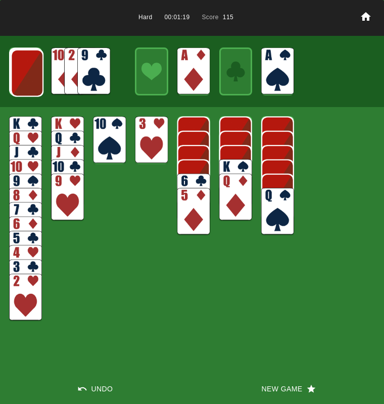
click at [20, 80] on img at bounding box center [27, 72] width 33 height 47
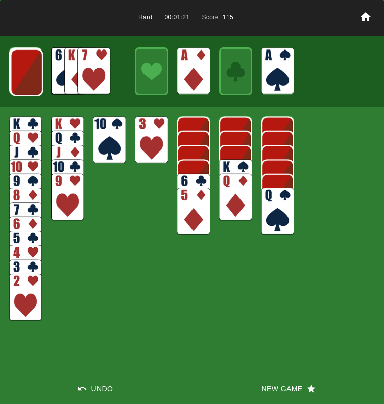
click at [20, 80] on img at bounding box center [26, 72] width 33 height 47
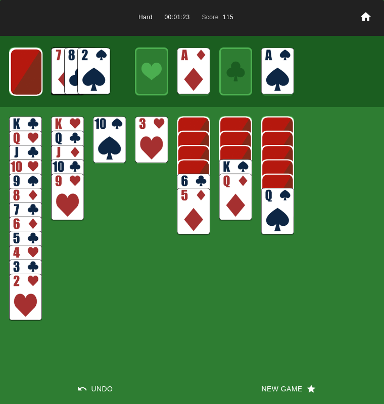
click at [85, 67] on img at bounding box center [93, 70] width 33 height 47
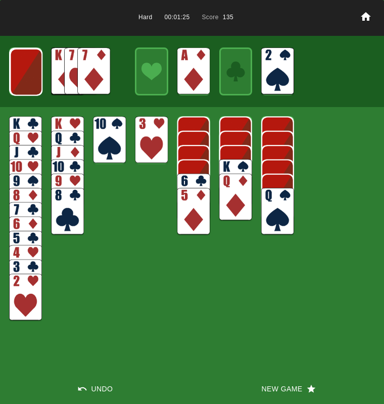
click at [85, 67] on img at bounding box center [93, 70] width 33 height 47
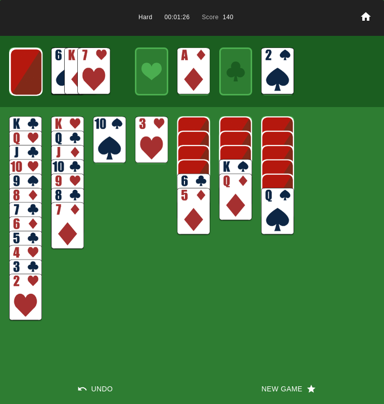
click at [190, 181] on img at bounding box center [193, 197] width 33 height 47
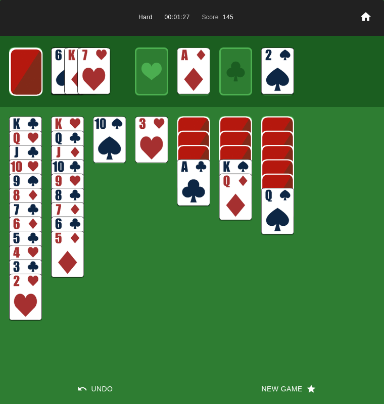
click at [190, 181] on img at bounding box center [193, 182] width 33 height 47
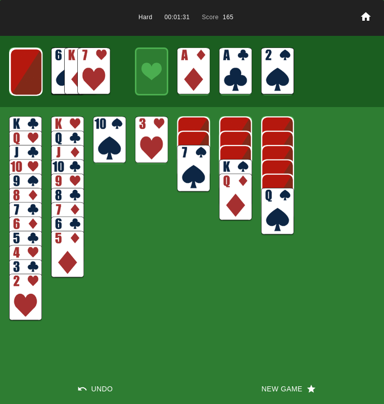
click at [21, 75] on img at bounding box center [26, 71] width 33 height 47
click at [22, 75] on img at bounding box center [25, 71] width 33 height 47
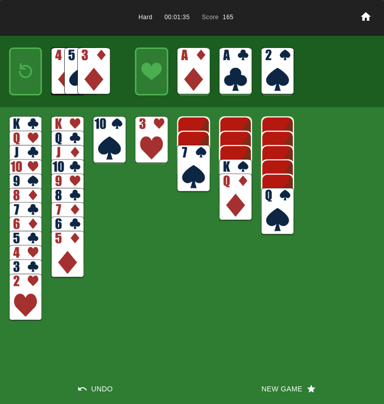
click at [22, 75] on img at bounding box center [26, 71] width 20 height 29
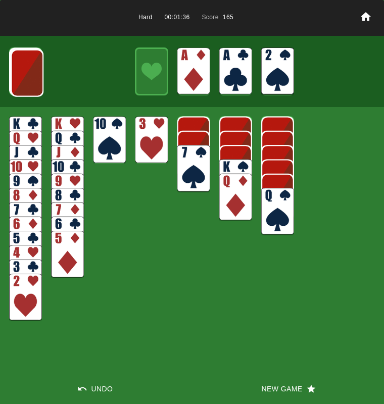
click at [22, 75] on img at bounding box center [27, 72] width 33 height 47
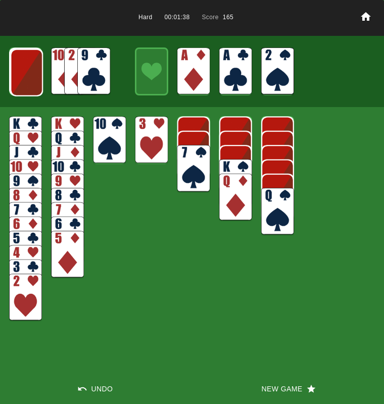
click at [25, 76] on img at bounding box center [26, 72] width 33 height 47
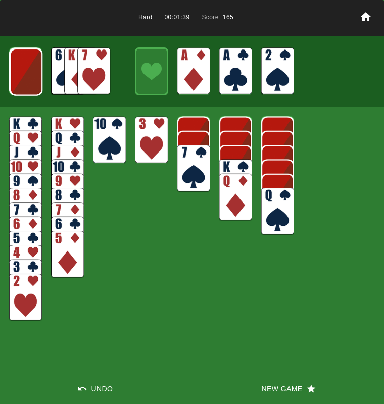
click at [25, 76] on img at bounding box center [26, 71] width 33 height 47
click at [25, 76] on img at bounding box center [25, 71] width 33 height 47
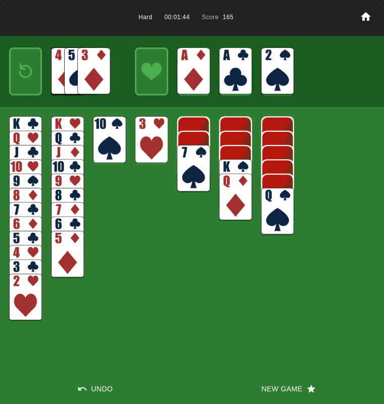
click at [290, 383] on button "New Game" at bounding box center [288, 389] width 192 height 30
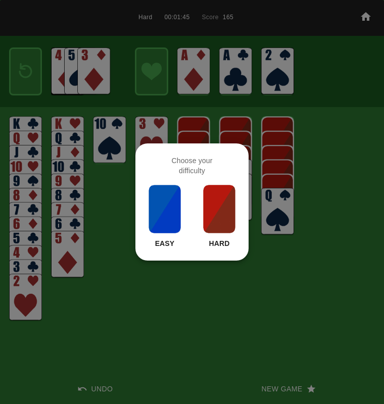
click at [210, 216] on img at bounding box center [219, 209] width 34 height 50
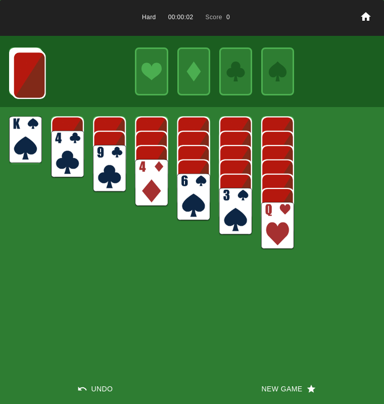
click at [229, 206] on img at bounding box center [235, 211] width 33 height 47
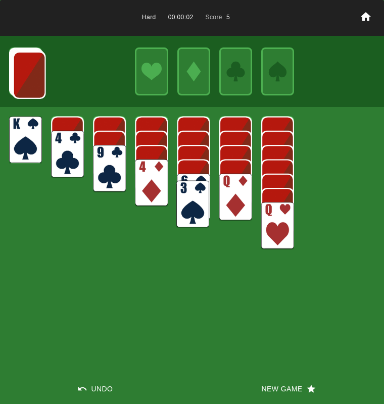
click at [229, 206] on img at bounding box center [235, 197] width 33 height 47
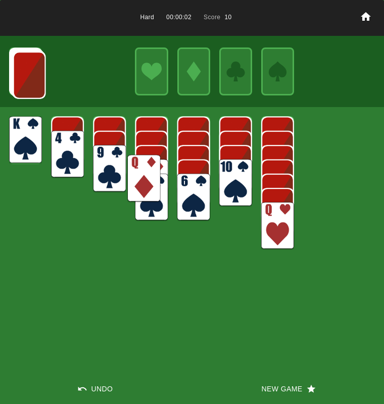
click at [229, 206] on img at bounding box center [235, 182] width 33 height 47
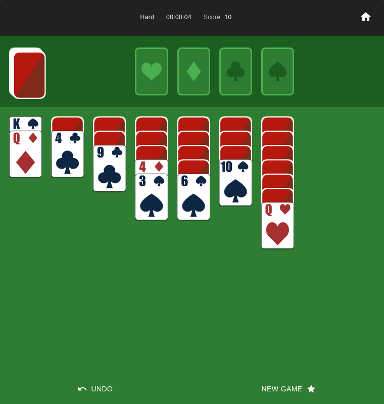
click at [112, 164] on img at bounding box center [109, 168] width 33 height 47
click at [35, 91] on img at bounding box center [29, 74] width 33 height 47
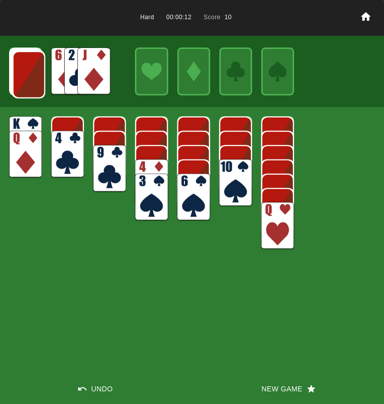
click at [33, 81] on img at bounding box center [29, 74] width 33 height 47
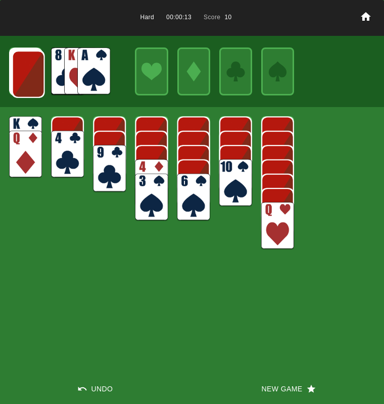
click at [88, 71] on img at bounding box center [93, 70] width 33 height 47
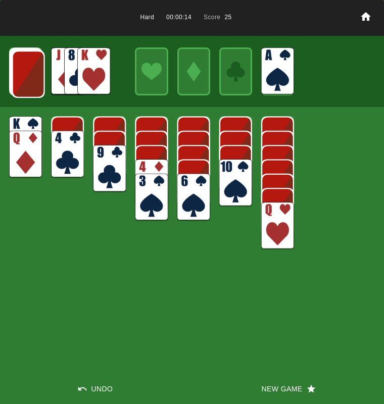
click at [33, 74] on img at bounding box center [28, 73] width 33 height 47
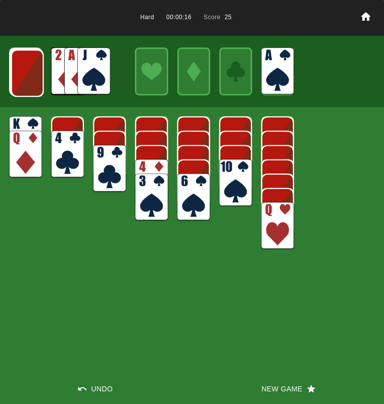
click at [33, 74] on img at bounding box center [27, 72] width 33 height 47
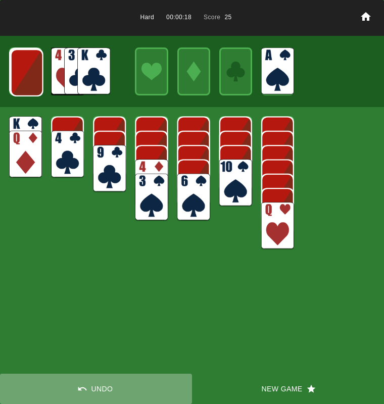
click at [97, 387] on button "Undo" at bounding box center [96, 389] width 192 height 30
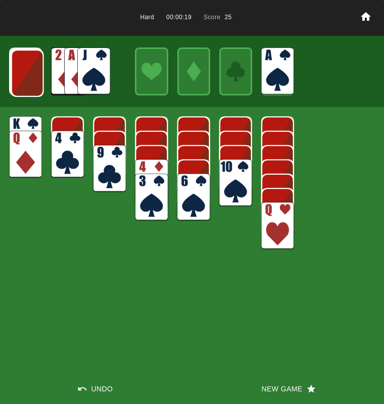
click at [84, 72] on img at bounding box center [93, 70] width 33 height 47
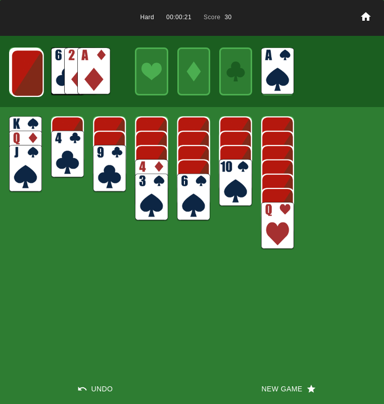
click at [83, 73] on img at bounding box center [93, 70] width 33 height 47
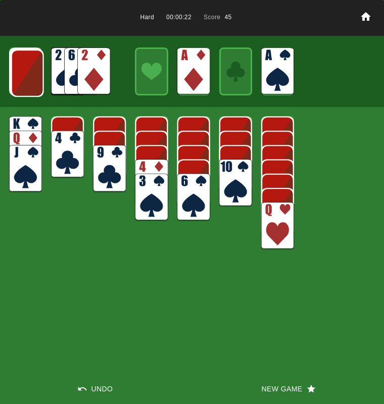
click at [83, 73] on img at bounding box center [93, 70] width 33 height 47
click at [15, 67] on img at bounding box center [27, 72] width 33 height 47
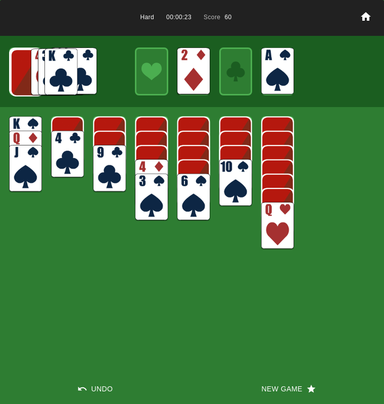
click at [15, 67] on img at bounding box center [27, 72] width 33 height 47
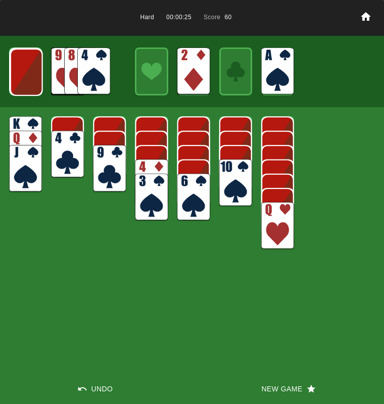
click at [15, 67] on img at bounding box center [26, 71] width 33 height 47
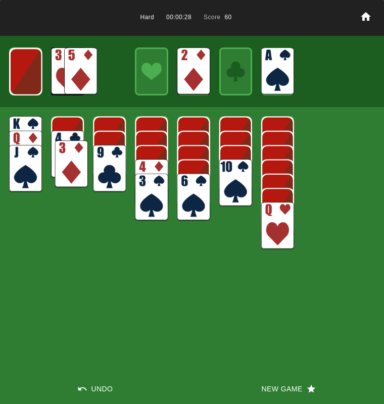
drag, startPoint x: 82, startPoint y: 70, endPoint x: 60, endPoint y: 160, distance: 92.1
click at [60, 160] on img at bounding box center [71, 163] width 33 height 47
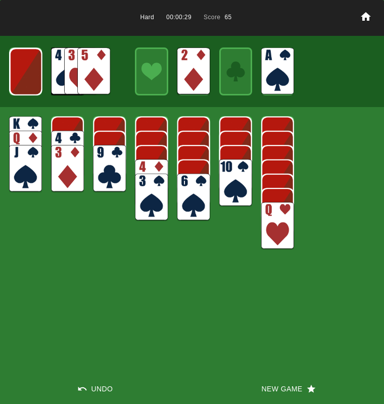
click at [87, 85] on img at bounding box center [93, 70] width 33 height 47
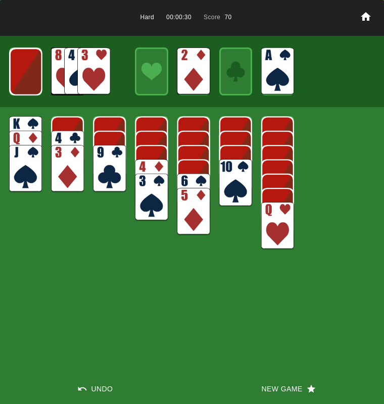
click at [71, 141] on img at bounding box center [67, 154] width 33 height 47
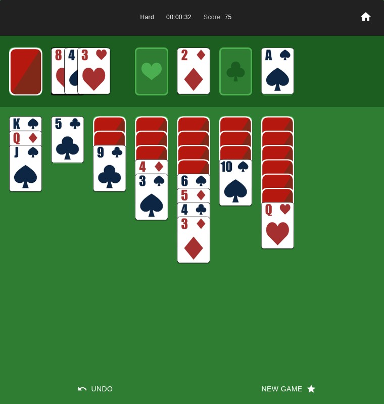
click at [155, 168] on img at bounding box center [151, 182] width 33 height 47
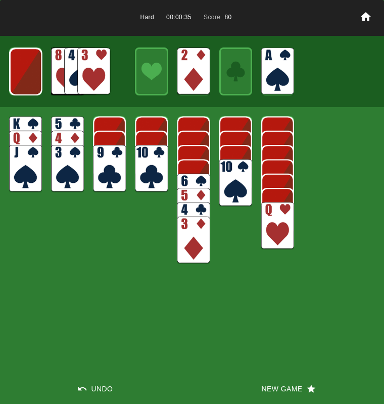
click at [188, 250] on img at bounding box center [193, 240] width 33 height 47
click at [88, 76] on img at bounding box center [93, 70] width 33 height 47
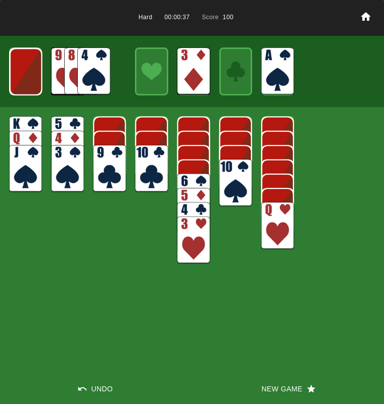
click at [27, 69] on img at bounding box center [26, 71] width 33 height 47
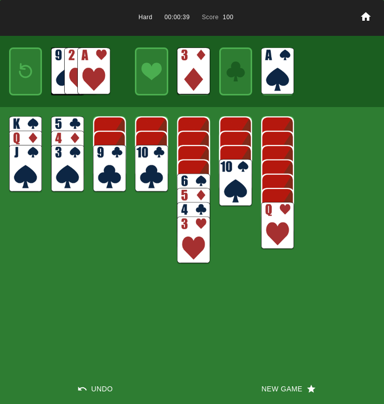
click at [86, 68] on img at bounding box center [93, 70] width 33 height 47
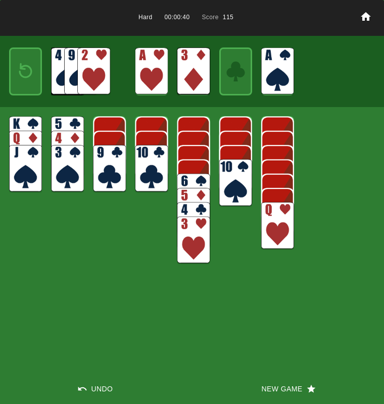
click at [86, 68] on img at bounding box center [93, 70] width 33 height 47
click at [30, 72] on img at bounding box center [26, 71] width 20 height 29
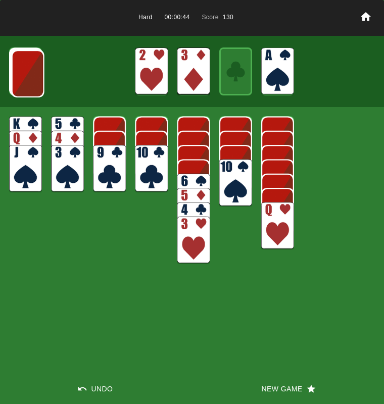
click at [30, 72] on img at bounding box center [28, 73] width 33 height 47
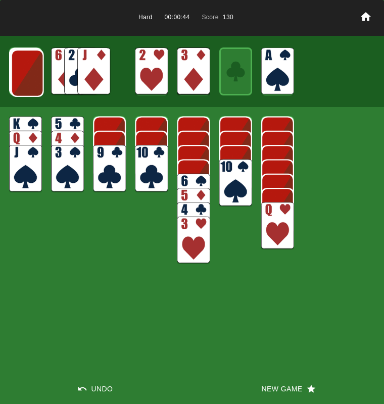
click at [30, 72] on img at bounding box center [27, 72] width 33 height 47
click at [83, 73] on img at bounding box center [93, 70] width 33 height 47
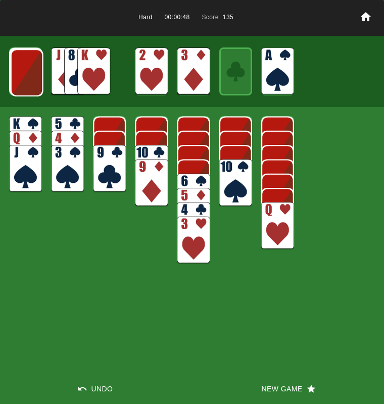
click at [32, 79] on img at bounding box center [27, 72] width 33 height 47
click at [32, 79] on img at bounding box center [26, 71] width 33 height 47
click at [87, 71] on img at bounding box center [93, 70] width 33 height 47
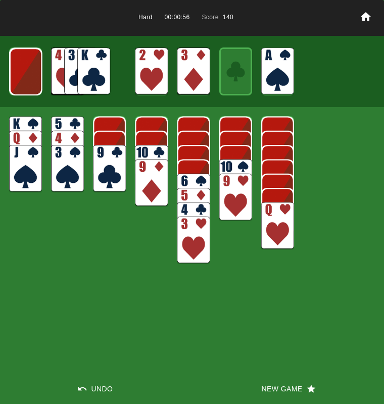
click at [32, 85] on img at bounding box center [26, 71] width 33 height 47
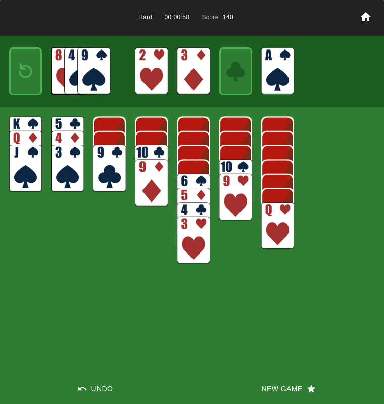
click at [32, 85] on img at bounding box center [26, 71] width 20 height 29
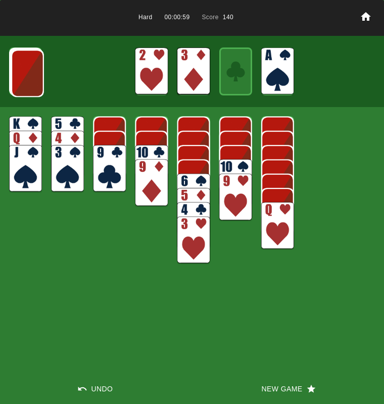
click at [32, 85] on img at bounding box center [27, 72] width 33 height 47
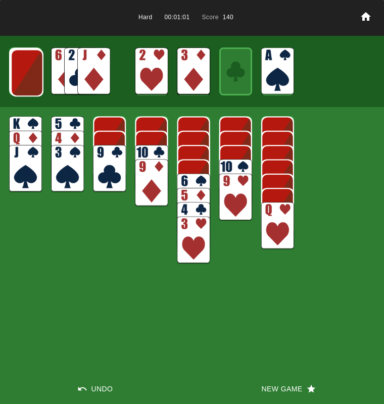
click at [32, 85] on img at bounding box center [27, 72] width 33 height 47
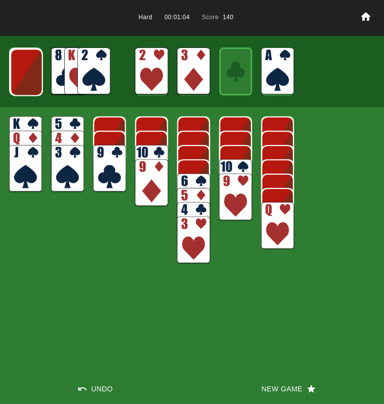
click at [89, 81] on img at bounding box center [93, 70] width 33 height 47
click at [31, 80] on img at bounding box center [26, 71] width 33 height 47
click at [70, 168] on img at bounding box center [67, 168] width 33 height 47
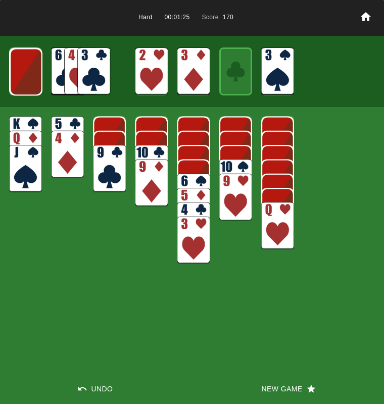
click at [18, 84] on img at bounding box center [26, 71] width 33 height 47
click at [92, 77] on img at bounding box center [93, 70] width 33 height 47
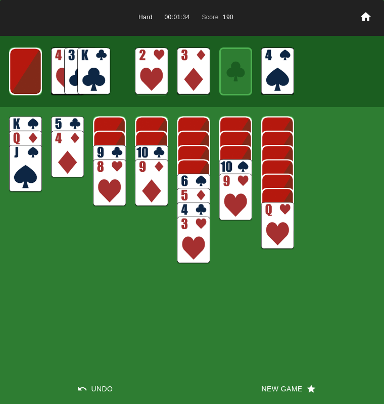
click at [23, 84] on img at bounding box center [25, 70] width 33 height 47
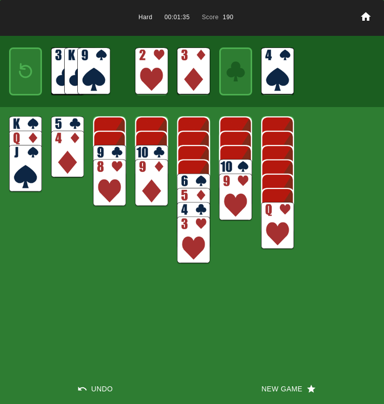
click at [23, 84] on img at bounding box center [26, 71] width 20 height 29
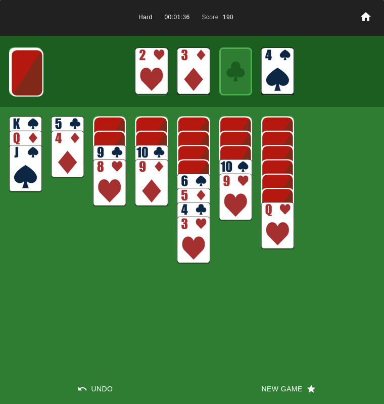
click at [23, 84] on img at bounding box center [27, 72] width 33 height 47
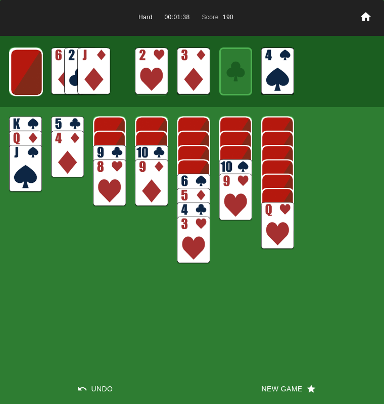
click at [23, 84] on img at bounding box center [26, 71] width 33 height 47
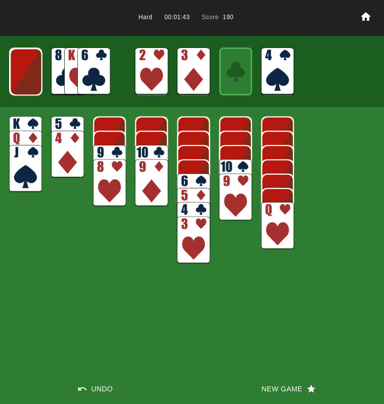
click at [23, 84] on img at bounding box center [26, 71] width 33 height 47
click at [23, 84] on img at bounding box center [25, 70] width 33 height 47
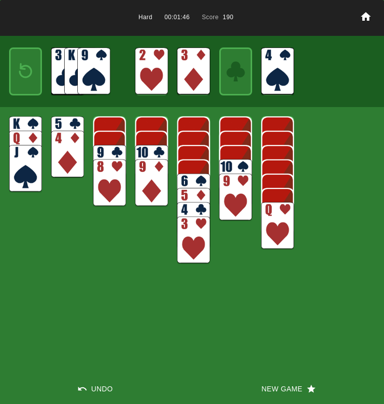
click at [70, 157] on img at bounding box center [67, 154] width 33 height 47
click at [183, 235] on img at bounding box center [193, 240] width 33 height 47
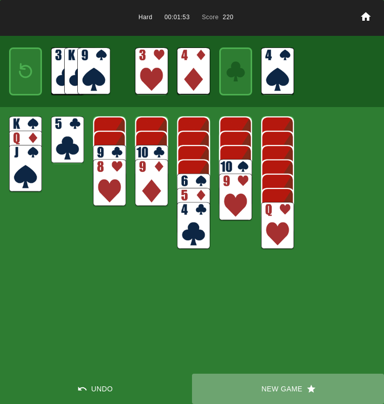
click at [286, 387] on button "New Game" at bounding box center [288, 389] width 192 height 30
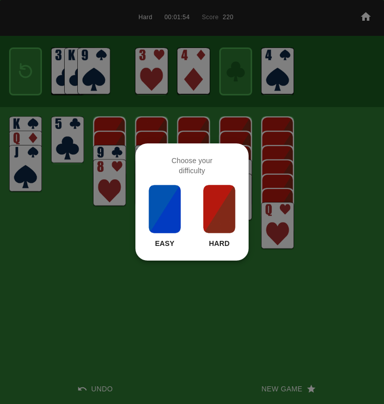
click at [203, 192] on img at bounding box center [219, 209] width 34 height 50
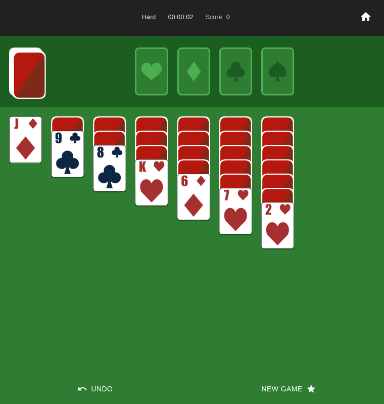
click at [225, 208] on img at bounding box center [235, 211] width 33 height 47
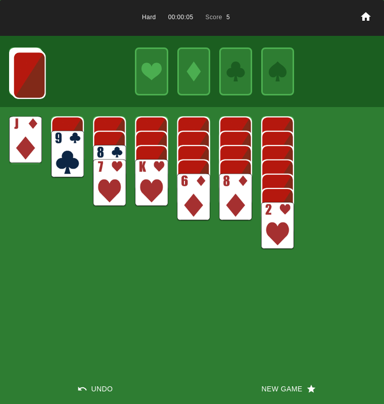
click at [225, 195] on img at bounding box center [235, 197] width 33 height 47
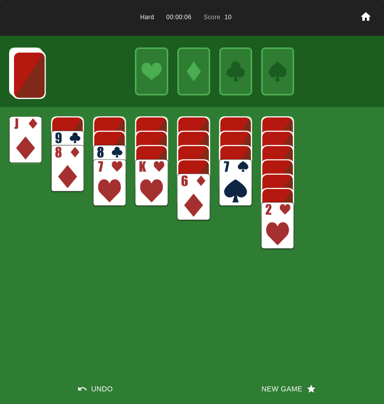
click at [227, 194] on img at bounding box center [235, 182] width 33 height 47
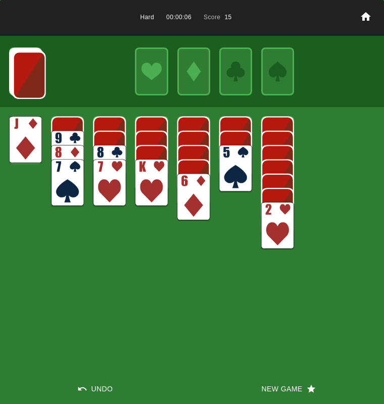
click at [199, 201] on img at bounding box center [193, 197] width 33 height 47
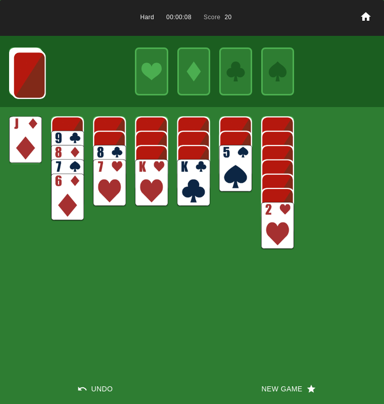
click at [233, 177] on img at bounding box center [235, 168] width 33 height 47
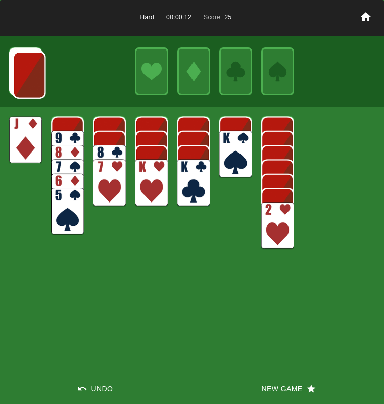
click at [28, 84] on img at bounding box center [29, 74] width 33 height 47
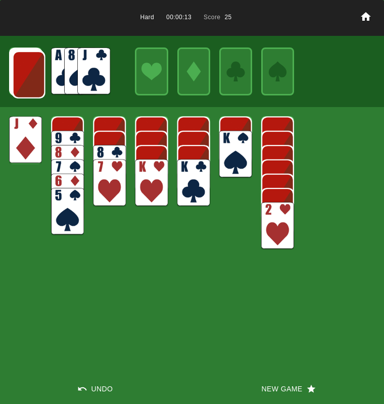
click at [28, 84] on img at bounding box center [29, 74] width 33 height 47
click at [28, 84] on img at bounding box center [28, 73] width 33 height 47
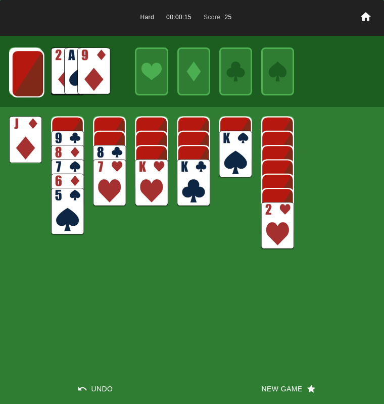
click at [28, 84] on img at bounding box center [28, 73] width 33 height 47
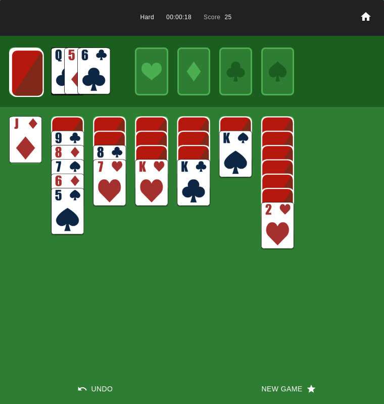
click at [86, 69] on img at bounding box center [93, 70] width 33 height 47
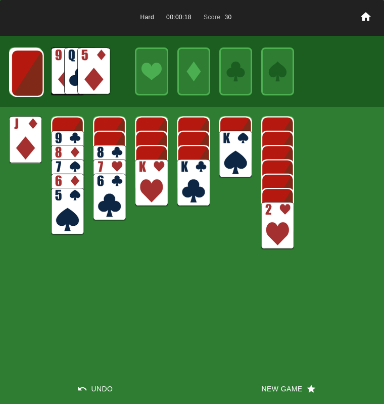
click at [86, 69] on img at bounding box center [93, 70] width 33 height 47
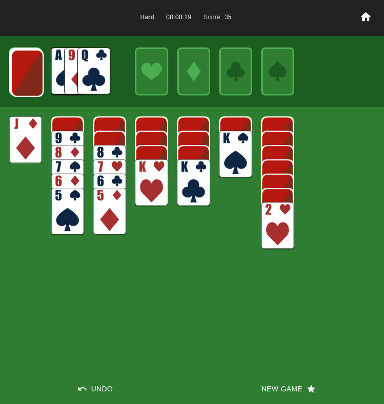
click at [86, 69] on img at bounding box center [93, 70] width 33 height 47
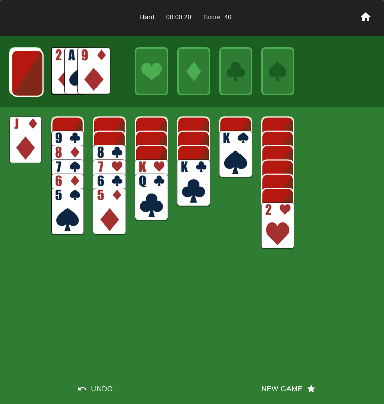
click at [6, 130] on div "Hard 00:00:20 Score 40 Undo New Game" at bounding box center [192, 202] width 384 height 404
click at [22, 130] on img at bounding box center [25, 139] width 33 height 47
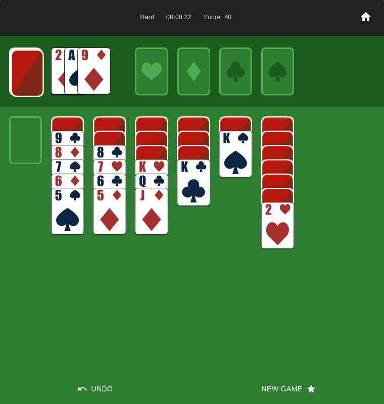
click at [148, 165] on img at bounding box center [151, 182] width 33 height 47
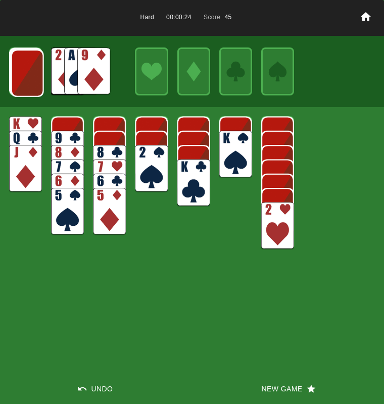
click at [27, 89] on img at bounding box center [27, 72] width 33 height 47
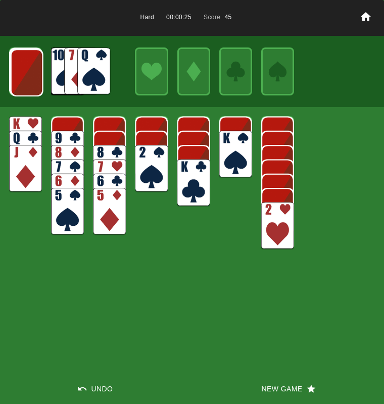
click at [27, 89] on img at bounding box center [27, 72] width 33 height 47
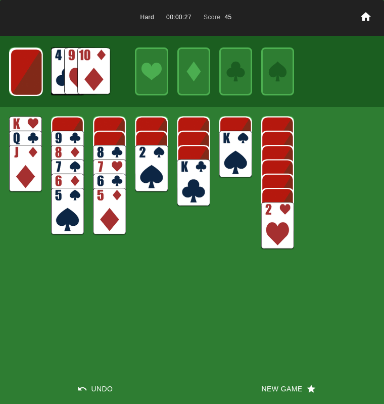
click at [27, 89] on img at bounding box center [26, 71] width 33 height 47
click at [88, 79] on img at bounding box center [93, 70] width 33 height 47
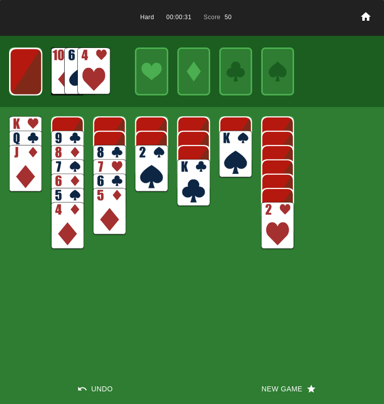
click at [28, 80] on img at bounding box center [26, 71] width 33 height 47
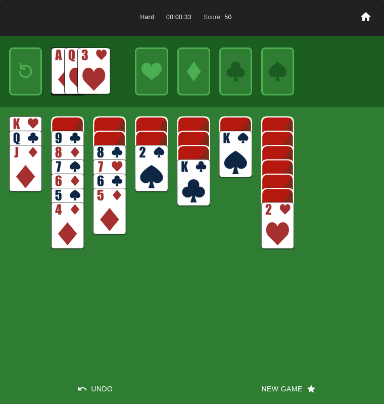
click at [19, 81] on img at bounding box center [26, 71] width 20 height 29
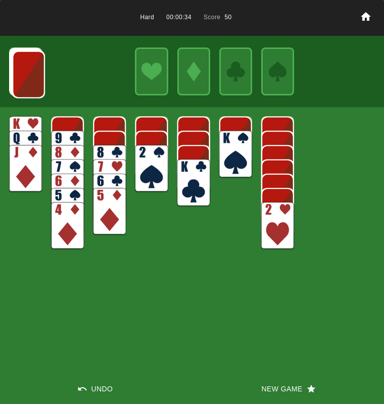
click at [19, 81] on img at bounding box center [28, 74] width 33 height 47
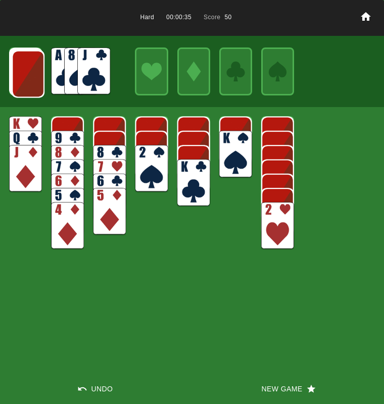
click at [19, 81] on img at bounding box center [28, 73] width 33 height 47
click at [19, 81] on img at bounding box center [27, 73] width 33 height 47
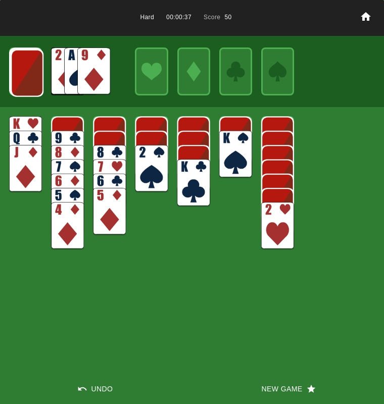
click at [19, 81] on img at bounding box center [27, 72] width 33 height 47
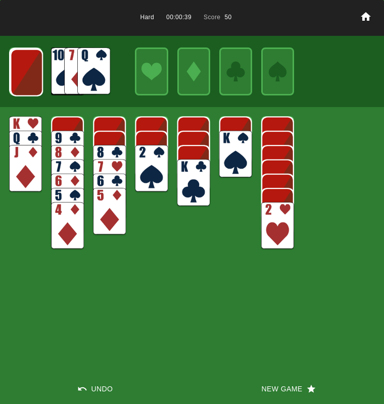
click at [19, 81] on img at bounding box center [26, 72] width 33 height 47
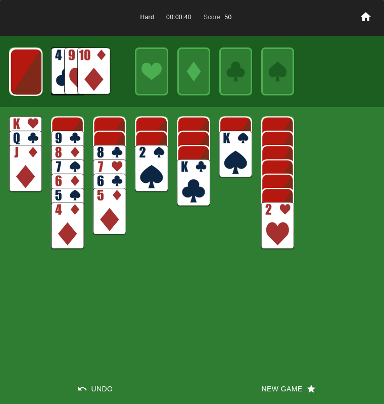
click at [19, 81] on img at bounding box center [26, 71] width 33 height 47
click at [117, 77] on div at bounding box center [192, 72] width 384 height 72
click at [85, 77] on img at bounding box center [93, 70] width 33 height 47
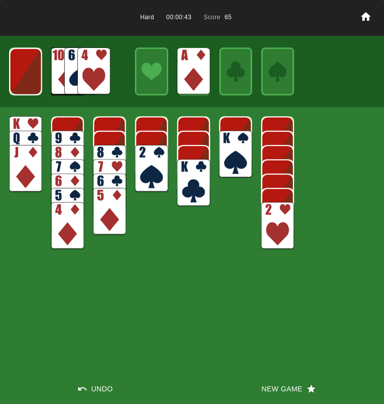
click at [26, 76] on img at bounding box center [25, 71] width 33 height 47
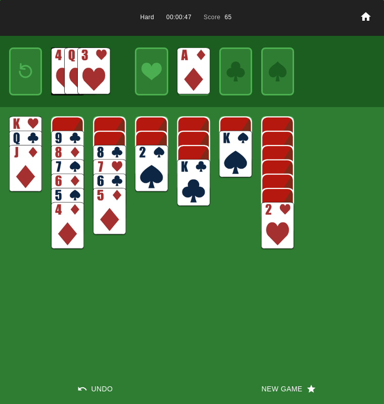
click at [26, 76] on img at bounding box center [26, 71] width 20 height 29
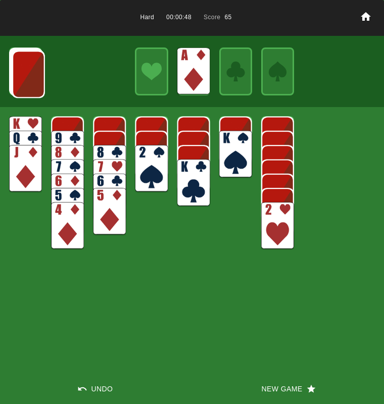
click at [26, 76] on img at bounding box center [28, 73] width 33 height 47
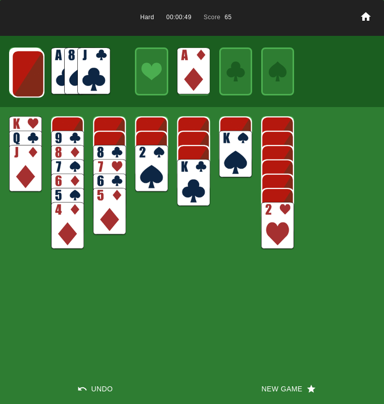
click at [26, 76] on img at bounding box center [28, 73] width 33 height 47
click at [26, 76] on img at bounding box center [27, 72] width 33 height 47
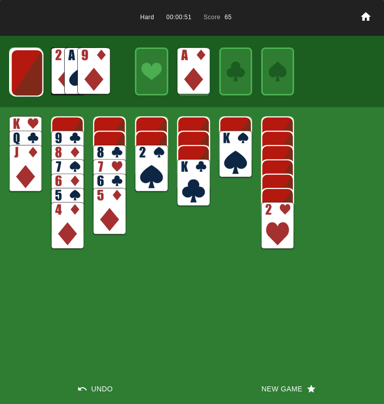
click at [26, 76] on img at bounding box center [27, 72] width 33 height 47
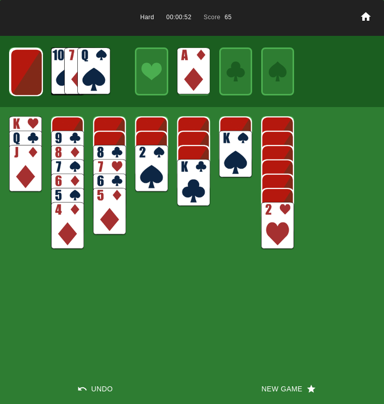
click at [26, 76] on img at bounding box center [26, 71] width 33 height 47
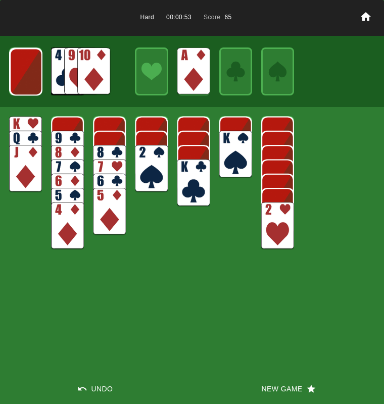
click at [26, 76] on img at bounding box center [26, 71] width 33 height 47
click at [96, 74] on img at bounding box center [93, 70] width 33 height 47
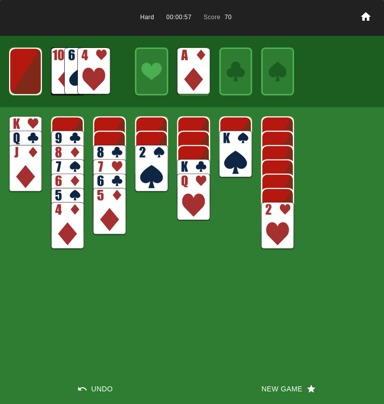
click at [22, 83] on img at bounding box center [25, 70] width 33 height 47
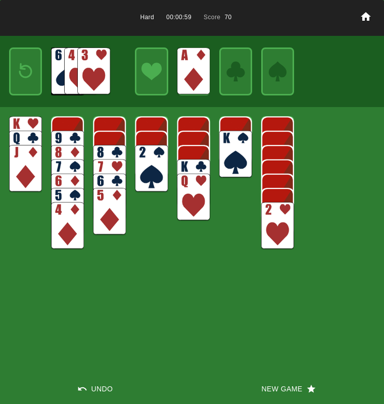
click at [22, 83] on img at bounding box center [26, 71] width 20 height 29
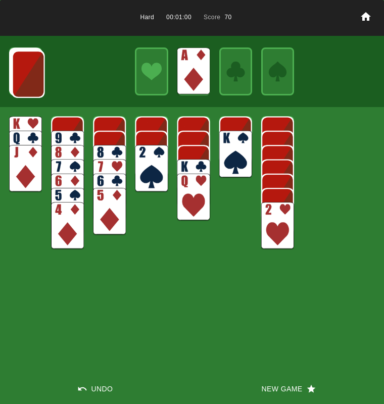
click at [22, 83] on img at bounding box center [28, 73] width 33 height 47
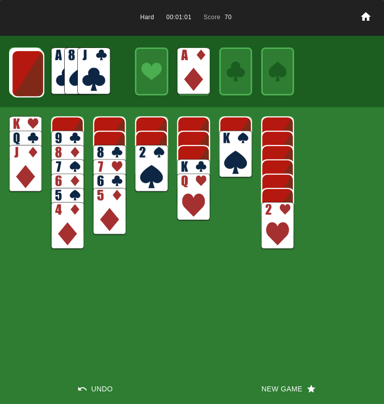
click at [83, 74] on img at bounding box center [93, 70] width 33 height 47
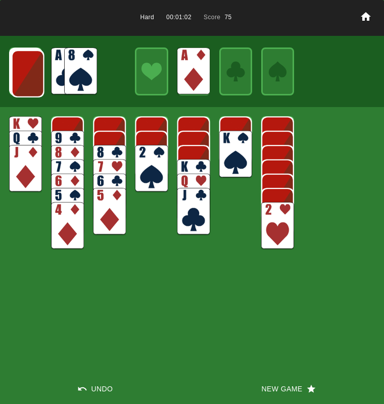
click at [35, 78] on img at bounding box center [28, 73] width 33 height 47
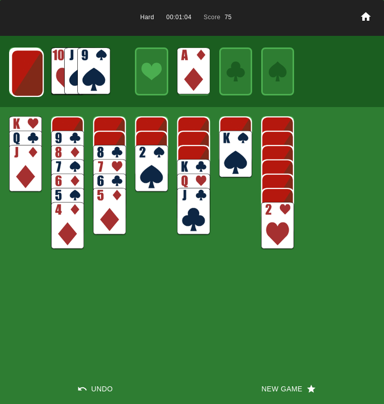
click at [35, 78] on img at bounding box center [27, 72] width 33 height 47
click at [35, 78] on img at bounding box center [26, 71] width 33 height 47
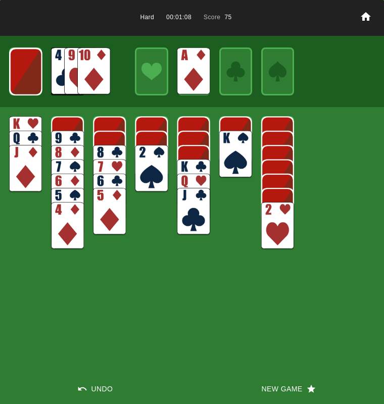
click at [84, 76] on img at bounding box center [93, 70] width 33 height 47
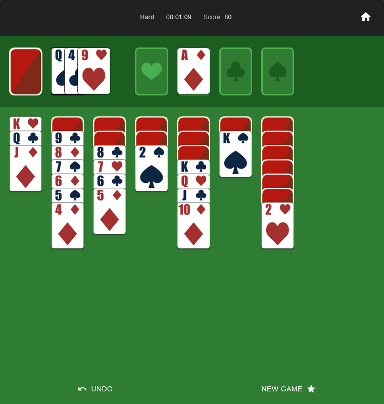
click at [80, 139] on img at bounding box center [67, 154] width 33 height 47
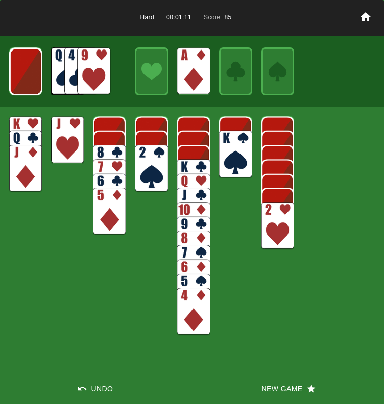
click at [31, 87] on img at bounding box center [26, 71] width 33 height 47
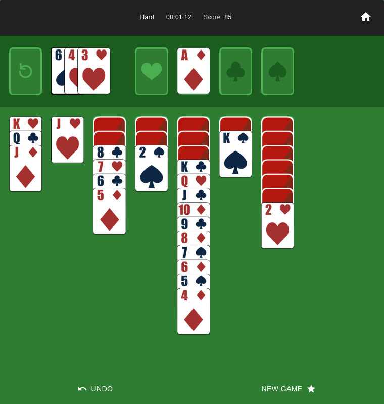
click at [31, 87] on div at bounding box center [25, 70] width 33 height 47
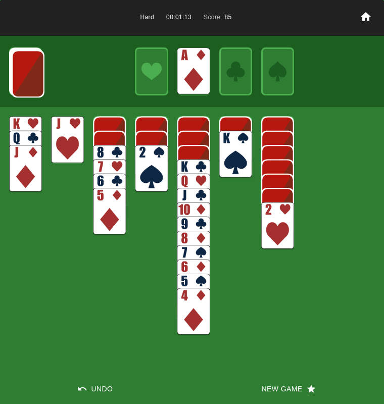
click at [31, 87] on img at bounding box center [28, 73] width 33 height 47
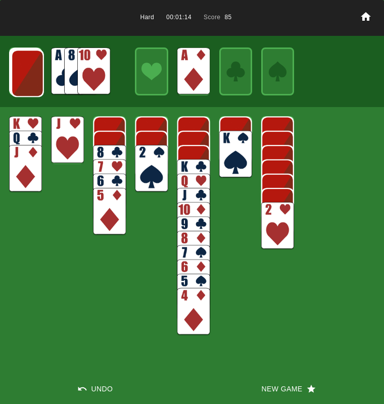
click at [31, 87] on img at bounding box center [27, 72] width 33 height 47
click at [86, 78] on img at bounding box center [93, 70] width 33 height 47
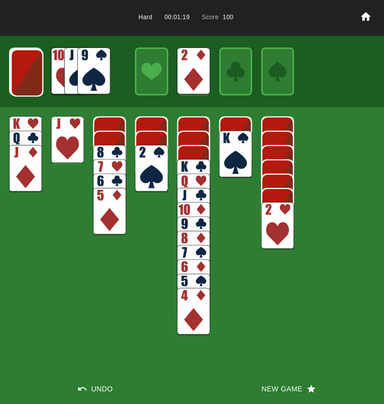
click at [28, 86] on img at bounding box center [27, 72] width 33 height 47
click at [88, 68] on img at bounding box center [93, 70] width 33 height 47
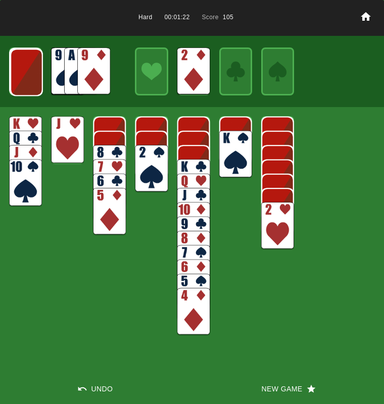
click at [88, 68] on img at bounding box center [93, 70] width 33 height 47
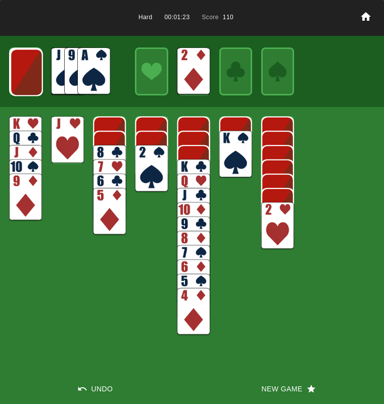
click at [110, 153] on img at bounding box center [109, 168] width 33 height 47
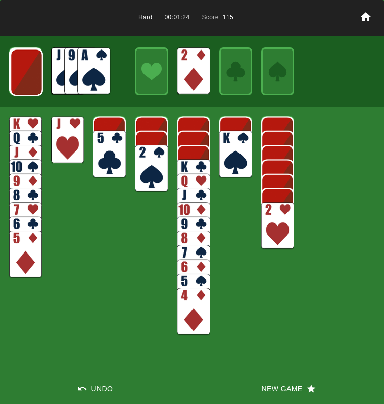
click at [91, 77] on img at bounding box center [93, 70] width 33 height 47
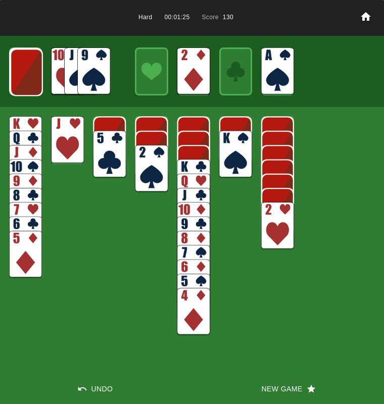
click at [144, 159] on img at bounding box center [151, 168] width 33 height 47
click at [144, 159] on img at bounding box center [151, 154] width 33 height 47
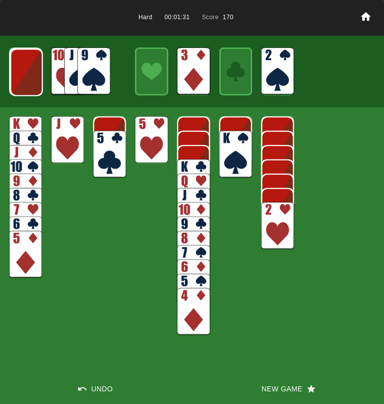
click at [23, 71] on img at bounding box center [26, 71] width 33 height 47
click at [94, 69] on img at bounding box center [93, 70] width 33 height 47
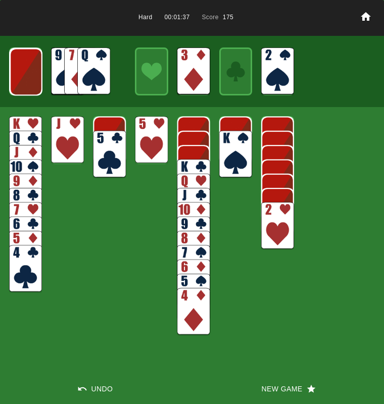
click at [26, 79] on img at bounding box center [26, 71] width 33 height 47
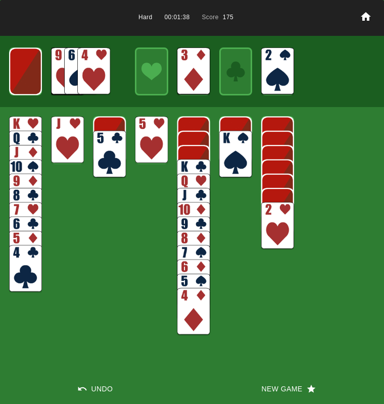
click at [89, 69] on img at bounding box center [93, 70] width 33 height 47
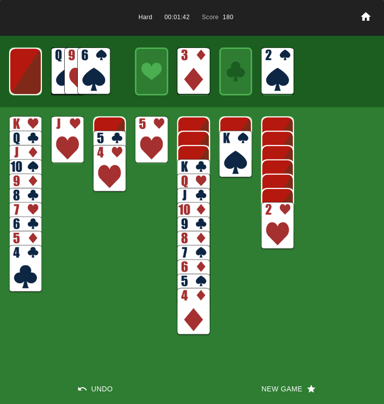
click at [28, 77] on img at bounding box center [25, 70] width 33 height 47
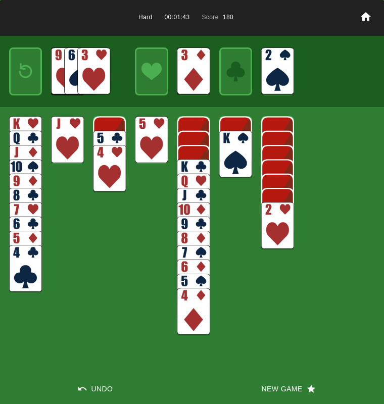
click at [85, 66] on img at bounding box center [93, 70] width 33 height 47
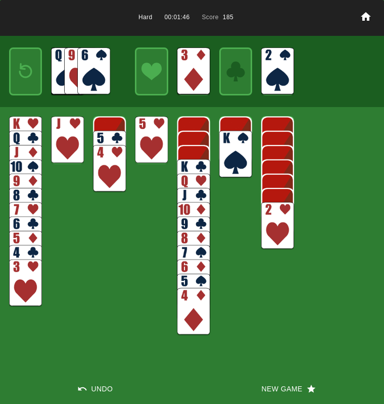
click at [31, 70] on img at bounding box center [26, 71] width 20 height 29
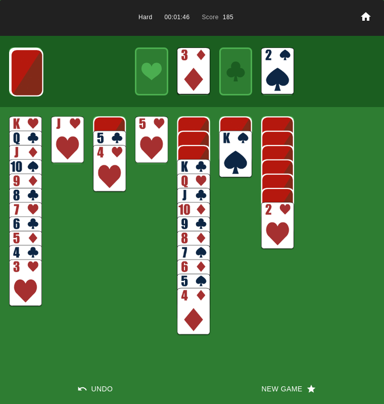
click at [31, 70] on img at bounding box center [27, 72] width 33 height 47
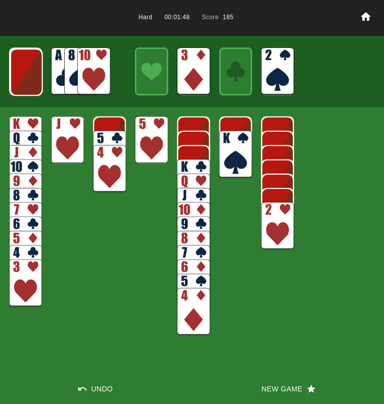
click at [31, 70] on img at bounding box center [26, 71] width 33 height 47
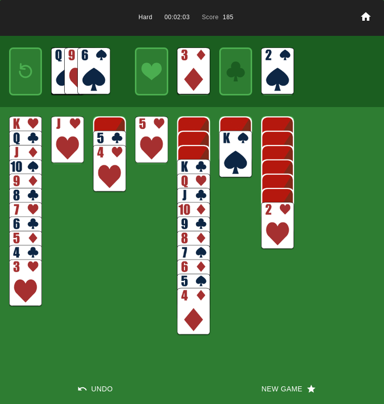
click at [31, 70] on img at bounding box center [26, 71] width 20 height 29
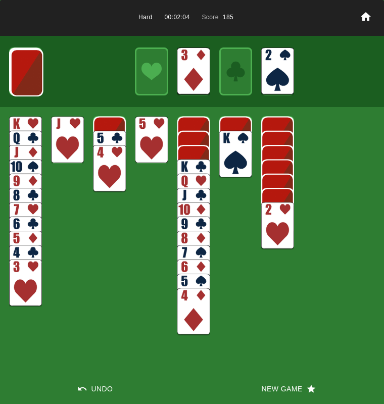
click at [31, 70] on img at bounding box center [27, 72] width 33 height 47
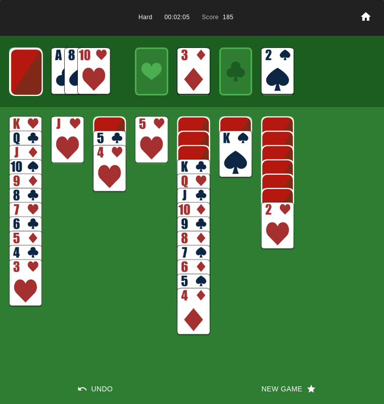
click at [31, 70] on img at bounding box center [26, 71] width 33 height 47
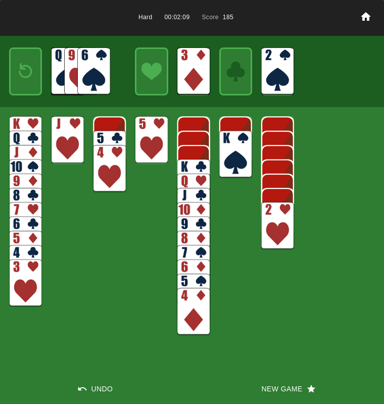
click at [282, 390] on button "New Game" at bounding box center [288, 389] width 192 height 30
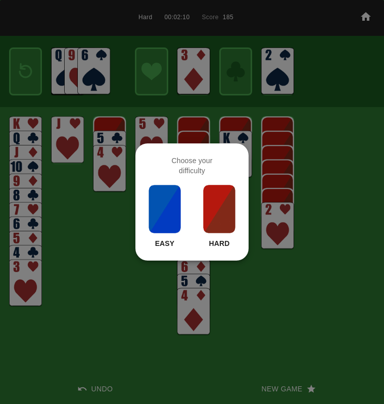
click at [216, 206] on img at bounding box center [219, 209] width 34 height 50
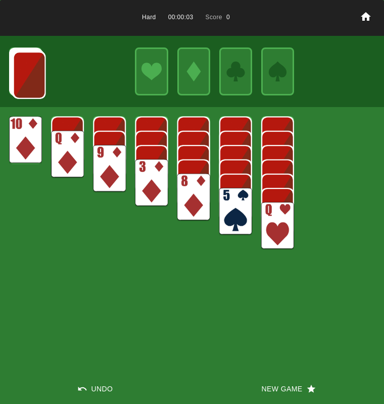
click at [21, 77] on img at bounding box center [29, 74] width 33 height 47
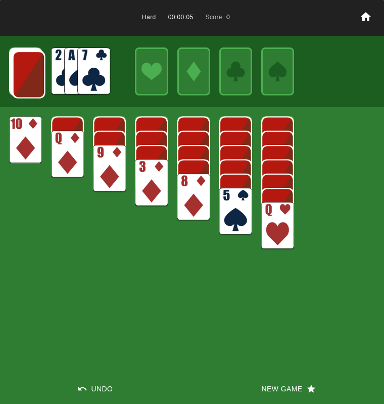
click at [91, 72] on img at bounding box center [93, 70] width 33 height 47
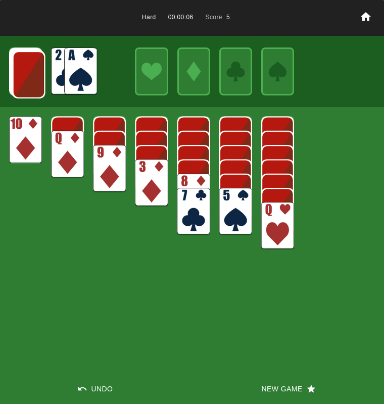
click at [91, 72] on img at bounding box center [80, 70] width 33 height 47
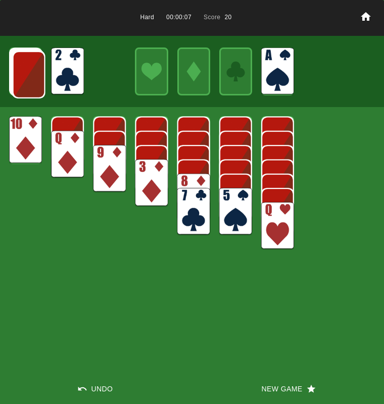
click at [91, 72] on div at bounding box center [192, 72] width 384 height 72
click at [60, 67] on img at bounding box center [67, 70] width 33 height 47
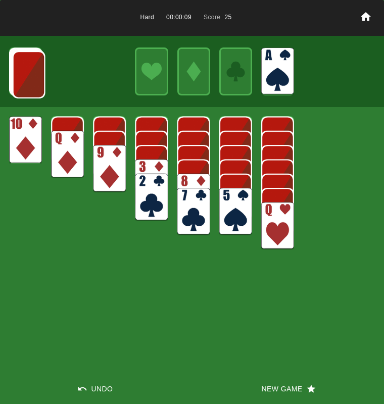
click at [22, 76] on img at bounding box center [29, 74] width 33 height 47
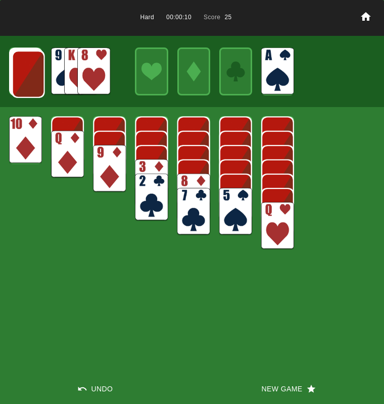
click at [22, 76] on img at bounding box center [28, 73] width 33 height 47
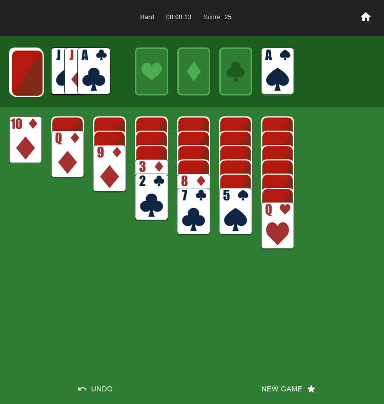
click at [85, 73] on img at bounding box center [93, 70] width 33 height 47
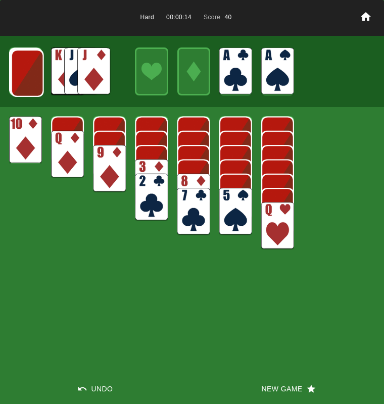
click at [136, 185] on img at bounding box center [151, 197] width 33 height 47
click at [27, 79] on img at bounding box center [27, 72] width 33 height 47
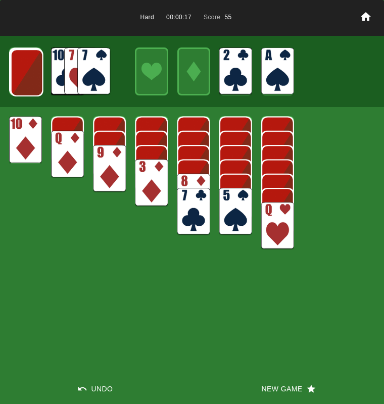
click at [28, 79] on img at bounding box center [27, 72] width 33 height 47
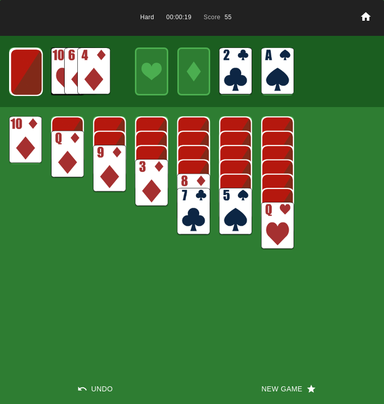
click at [100, 78] on img at bounding box center [93, 70] width 33 height 47
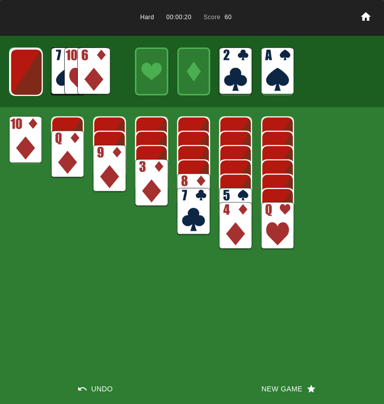
click at [101, 78] on img at bounding box center [93, 70] width 33 height 47
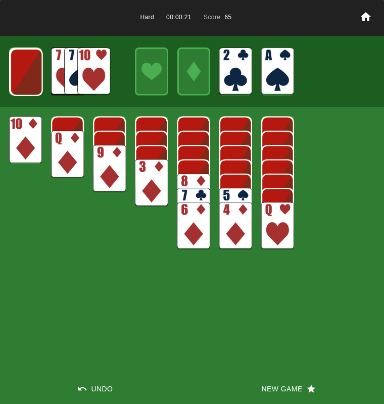
click at [232, 197] on img at bounding box center [235, 211] width 33 height 47
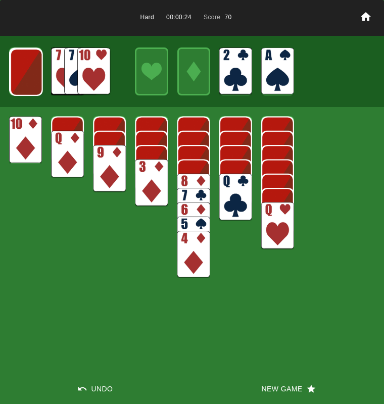
click at [27, 78] on img at bounding box center [26, 71] width 33 height 47
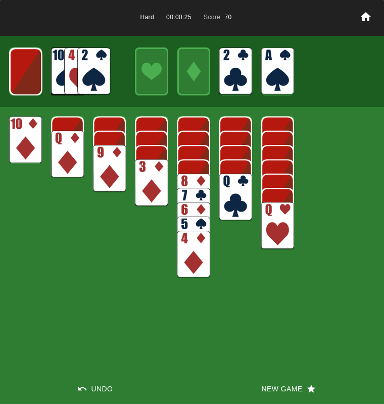
click at [88, 73] on img at bounding box center [93, 70] width 33 height 47
click at [34, 80] on img at bounding box center [26, 71] width 33 height 47
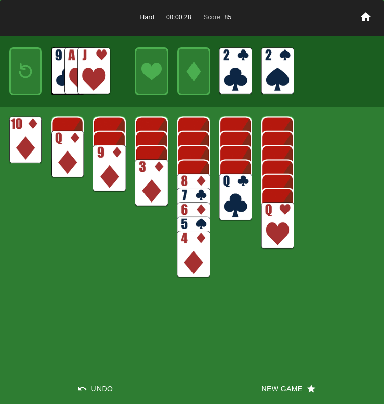
click at [87, 74] on img at bounding box center [93, 70] width 33 height 47
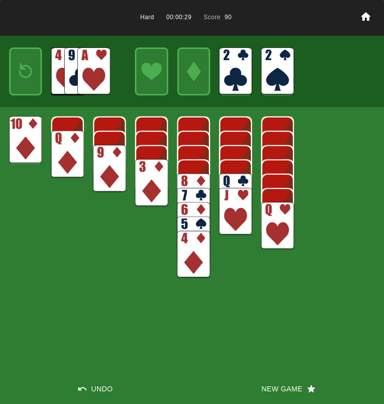
click at [83, 75] on img at bounding box center [93, 70] width 33 height 47
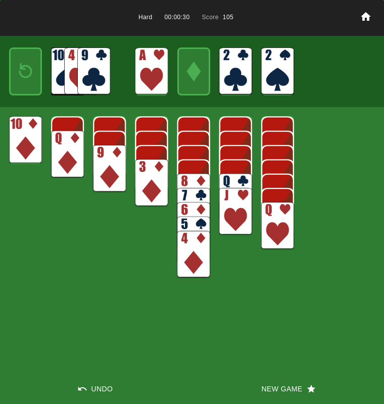
click at [83, 75] on img at bounding box center [93, 70] width 33 height 47
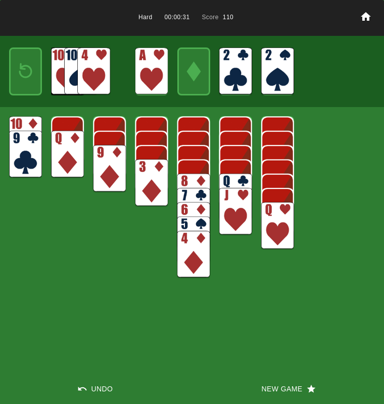
click at [202, 183] on img at bounding box center [193, 197] width 33 height 47
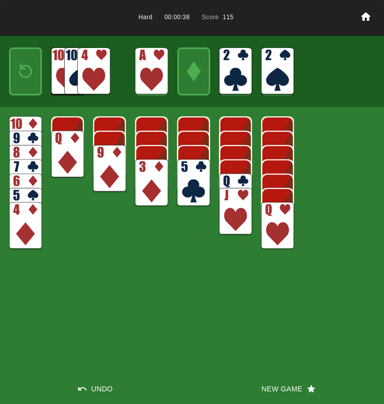
click at [86, 69] on img at bounding box center [93, 70] width 33 height 47
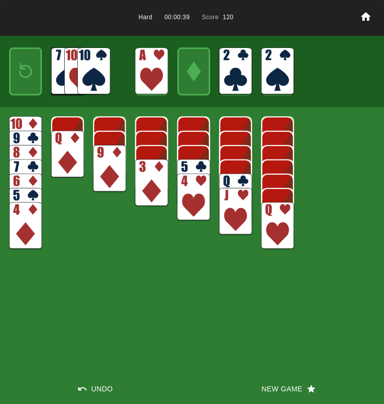
click at [86, 69] on img at bounding box center [93, 70] width 33 height 47
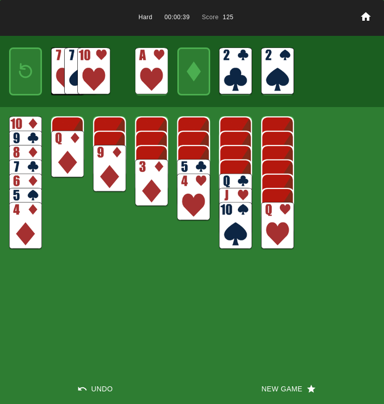
click at [112, 156] on img at bounding box center [109, 168] width 33 height 47
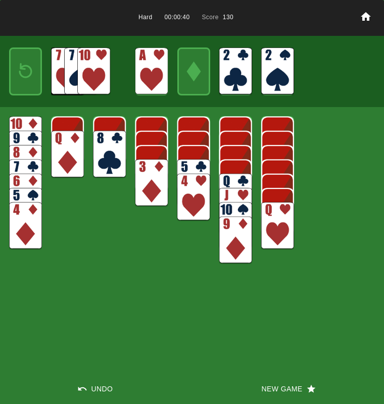
click at [112, 156] on img at bounding box center [109, 154] width 33 height 47
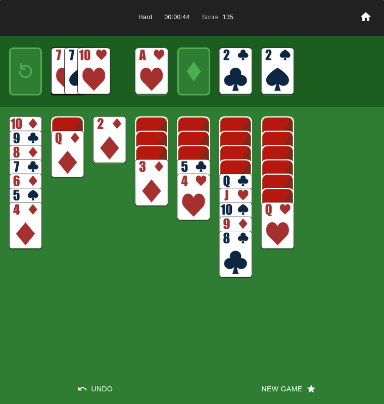
click at [31, 76] on img at bounding box center [26, 71] width 20 height 29
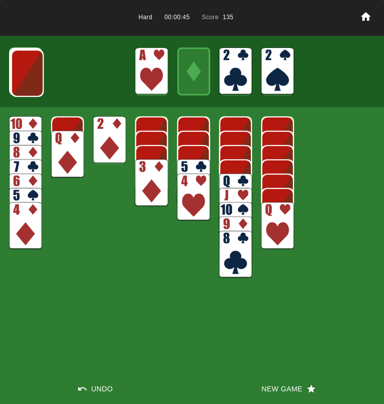
click at [31, 76] on img at bounding box center [27, 72] width 33 height 47
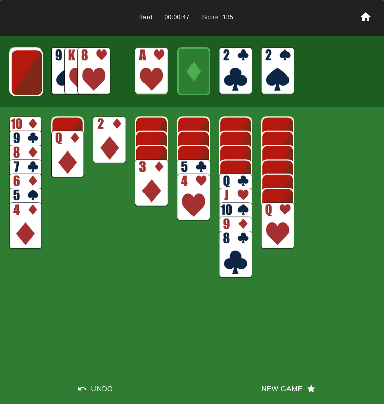
click at [11, 69] on img at bounding box center [27, 72] width 33 height 47
click at [11, 69] on img at bounding box center [26, 71] width 33 height 47
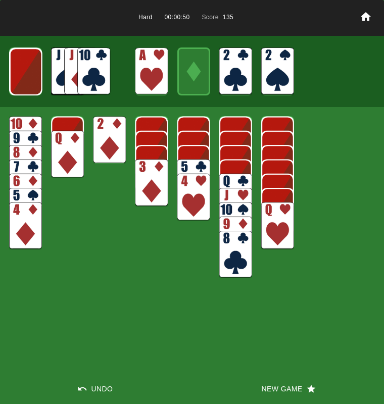
click at [24, 74] on img at bounding box center [26, 71] width 33 height 47
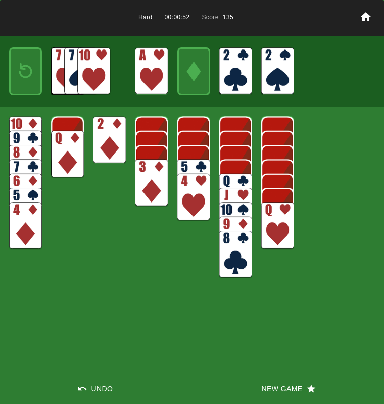
click at [24, 74] on img at bounding box center [26, 71] width 20 height 29
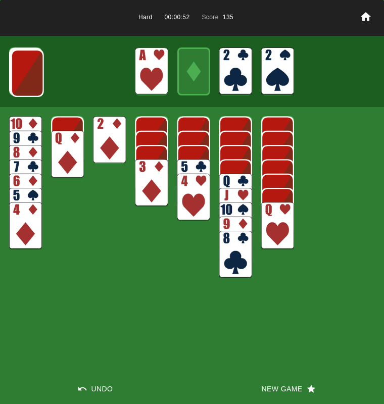
click at [24, 74] on img at bounding box center [27, 72] width 33 height 47
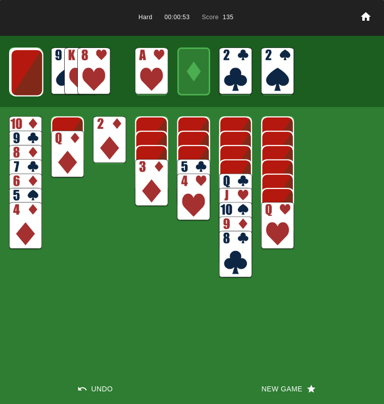
click at [24, 74] on img at bounding box center [27, 72] width 33 height 47
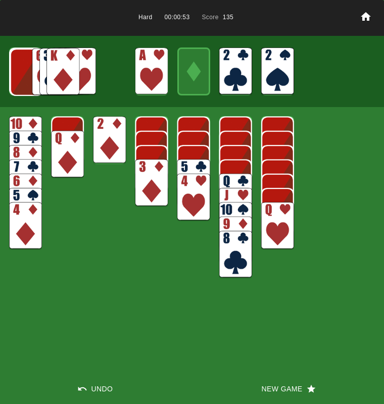
click at [24, 74] on img at bounding box center [26, 71] width 33 height 47
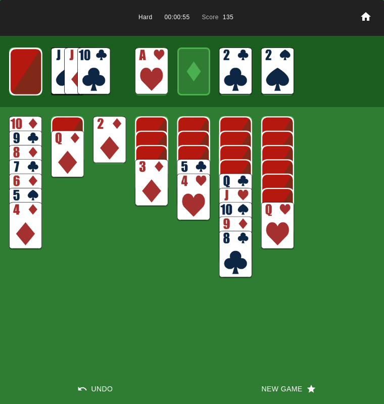
click at [281, 386] on button "New Game" at bounding box center [288, 389] width 192 height 30
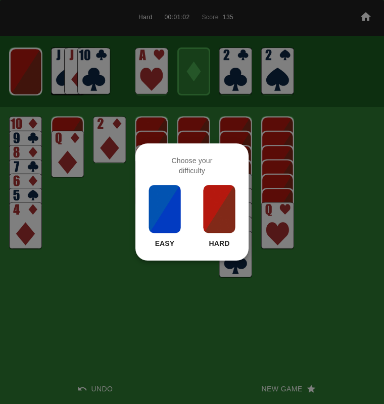
click at [217, 196] on img at bounding box center [219, 209] width 34 height 50
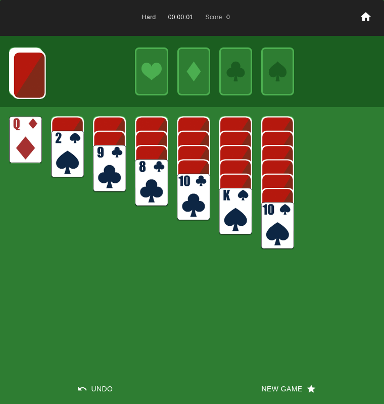
click at [7, 132] on div "Hard 00:00:01 Score 0 Undo New Game" at bounding box center [192, 202] width 384 height 404
click at [16, 132] on img at bounding box center [25, 139] width 33 height 47
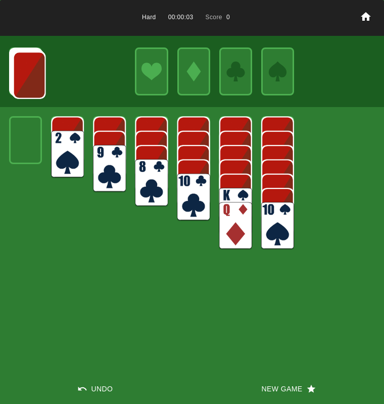
click at [241, 192] on img at bounding box center [235, 211] width 33 height 47
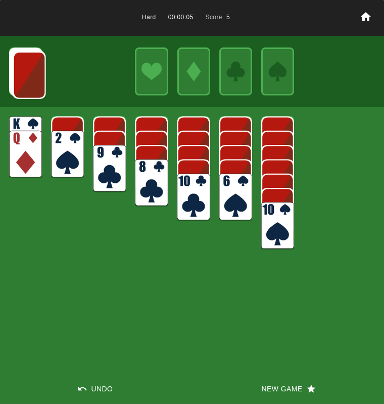
click at [27, 82] on img at bounding box center [29, 74] width 33 height 47
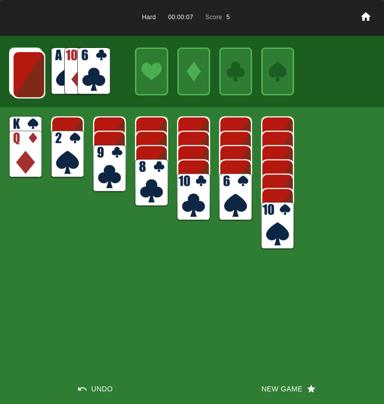
click at [27, 82] on img at bounding box center [29, 74] width 33 height 47
click at [27, 82] on img at bounding box center [28, 73] width 33 height 47
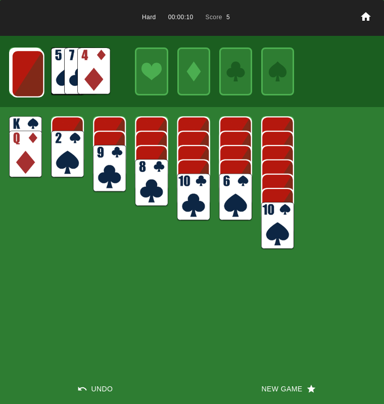
click at [27, 82] on img at bounding box center [28, 73] width 33 height 47
click at [98, 71] on img at bounding box center [93, 70] width 33 height 47
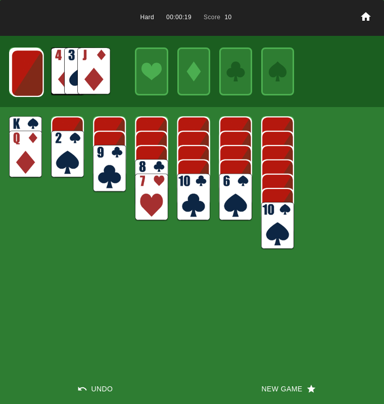
click at [231, 195] on img at bounding box center [235, 197] width 33 height 47
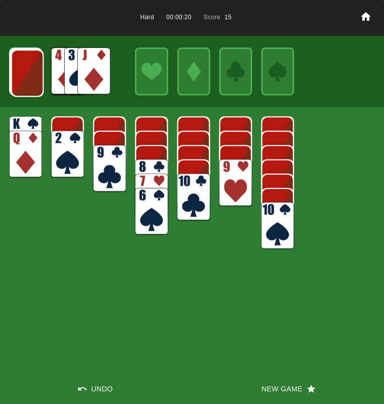
click at [231, 195] on img at bounding box center [235, 182] width 33 height 47
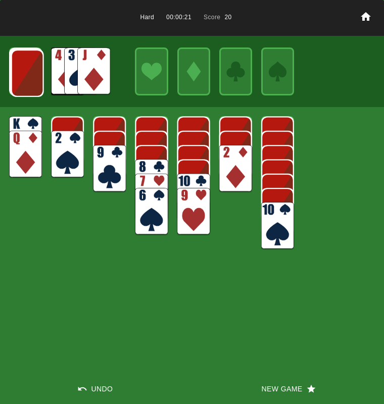
click at [146, 163] on img at bounding box center [151, 182] width 33 height 47
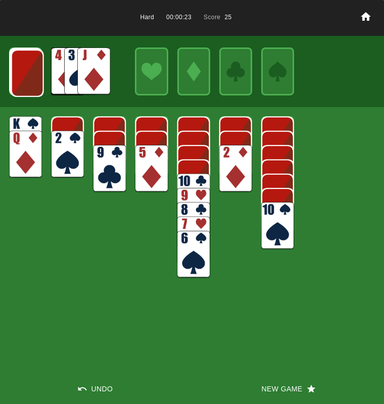
click at [146, 163] on img at bounding box center [151, 168] width 33 height 47
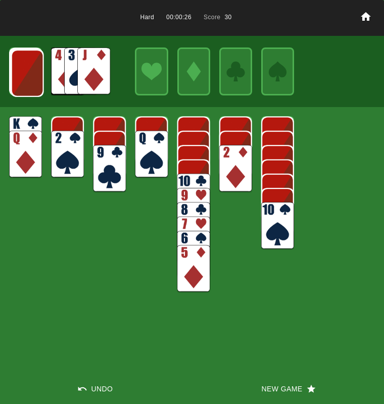
click at [98, 69] on img at bounding box center [93, 70] width 33 height 47
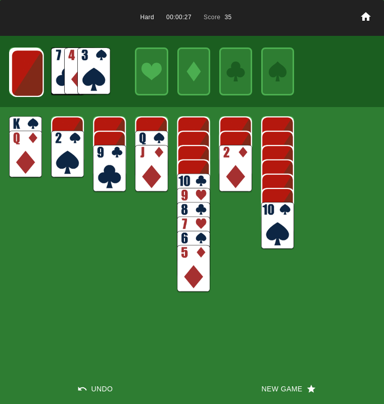
click at [191, 178] on img at bounding box center [193, 197] width 33 height 47
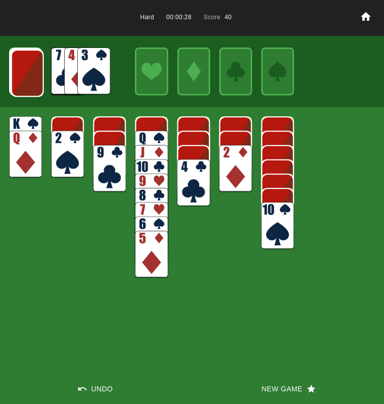
click at [191, 178] on img at bounding box center [193, 182] width 33 height 47
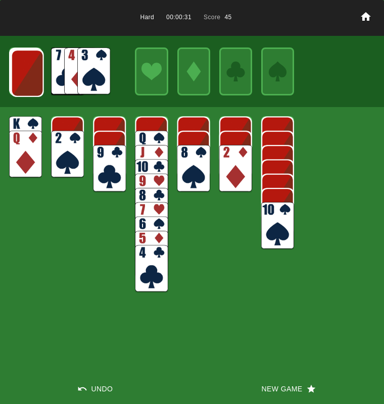
click at [27, 72] on img at bounding box center [27, 72] width 33 height 47
click at [30, 73] on img at bounding box center [27, 72] width 33 height 47
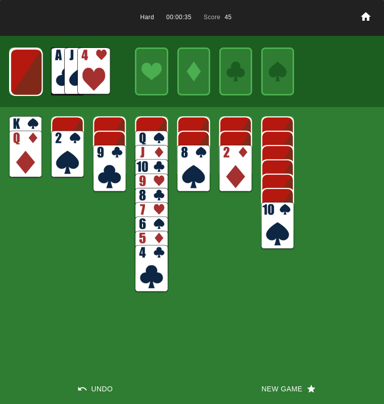
click at [30, 73] on img at bounding box center [26, 71] width 33 height 47
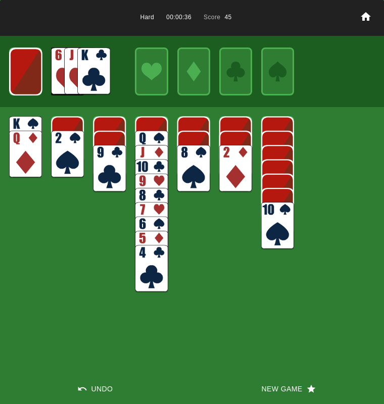
click at [30, 73] on img at bounding box center [26, 71] width 33 height 47
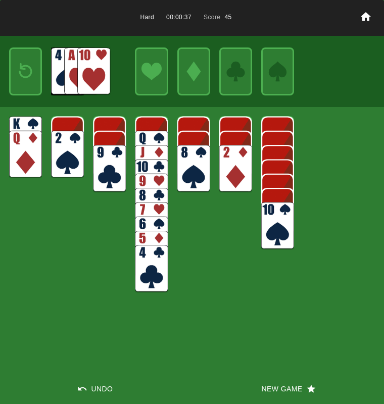
click at [30, 73] on img at bounding box center [26, 71] width 20 height 29
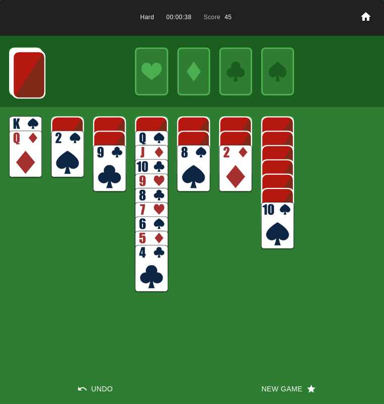
click at [30, 73] on img at bounding box center [29, 74] width 33 height 47
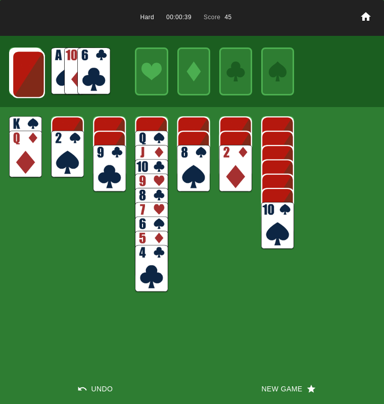
click at [30, 73] on img at bounding box center [28, 73] width 33 height 47
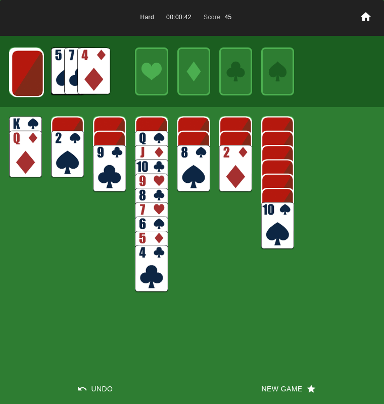
click at [30, 73] on img at bounding box center [27, 72] width 33 height 47
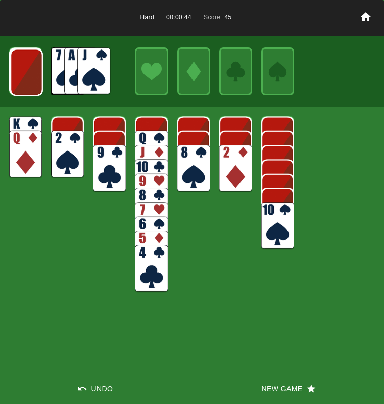
click at [30, 73] on img at bounding box center [26, 71] width 33 height 47
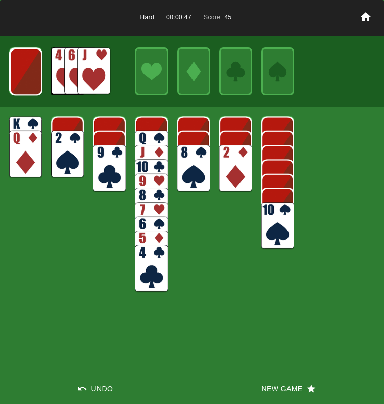
click at [110, 388] on button "Undo" at bounding box center [96, 389] width 192 height 30
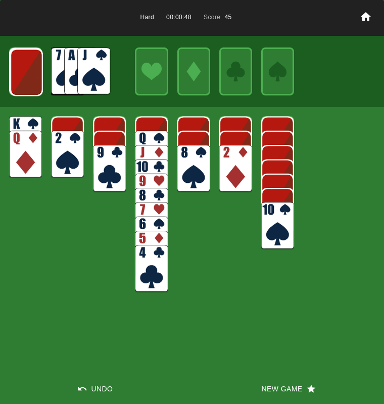
click at [83, 49] on img at bounding box center [93, 70] width 33 height 47
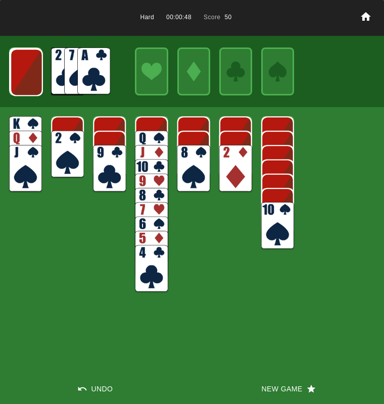
click at [83, 59] on img at bounding box center [93, 70] width 33 height 47
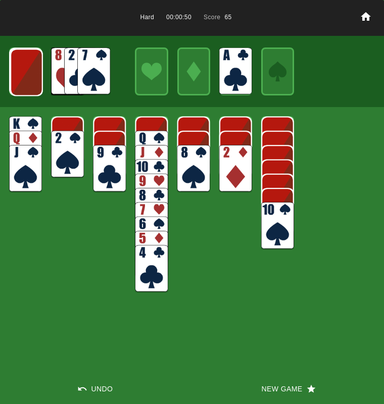
click at [18, 72] on img at bounding box center [26, 71] width 33 height 47
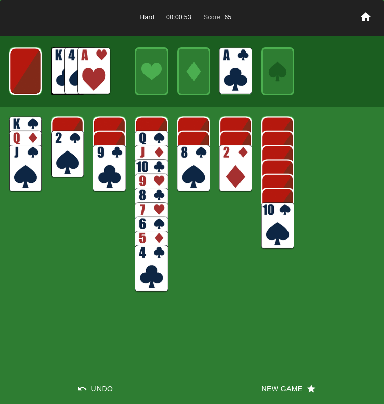
click at [93, 77] on img at bounding box center [93, 70] width 33 height 47
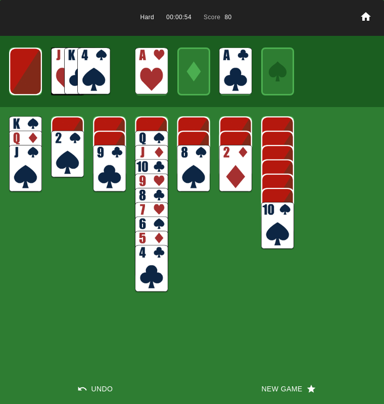
click at [21, 71] on img at bounding box center [25, 70] width 33 height 47
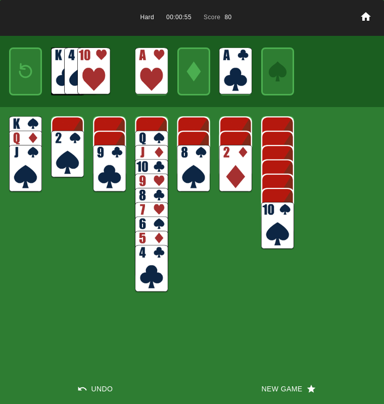
click at [89, 67] on img at bounding box center [93, 70] width 33 height 47
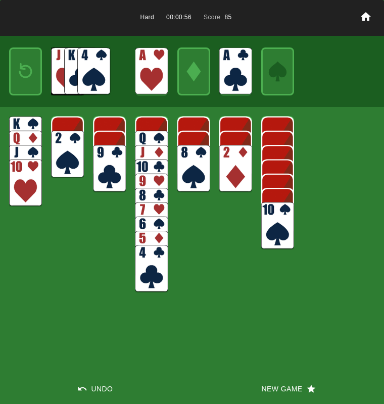
click at [111, 163] on img at bounding box center [109, 168] width 33 height 47
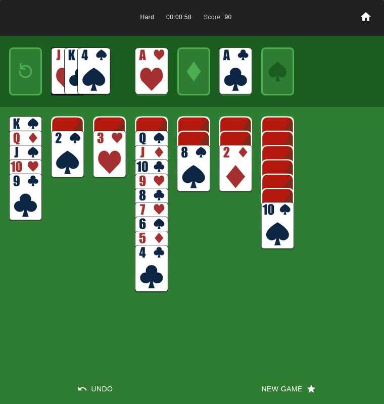
click at [111, 163] on img at bounding box center [109, 154] width 33 height 47
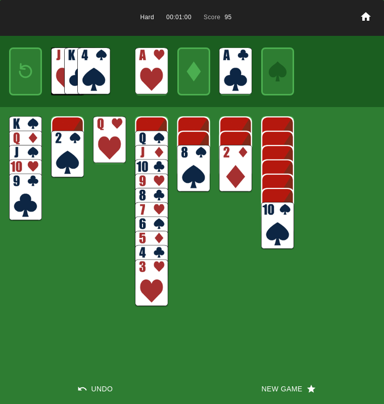
click at [60, 164] on img at bounding box center [67, 154] width 33 height 47
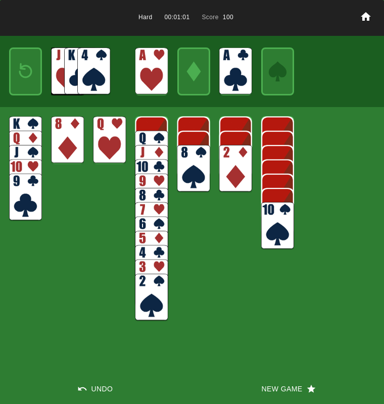
click at [60, 149] on img at bounding box center [67, 139] width 33 height 47
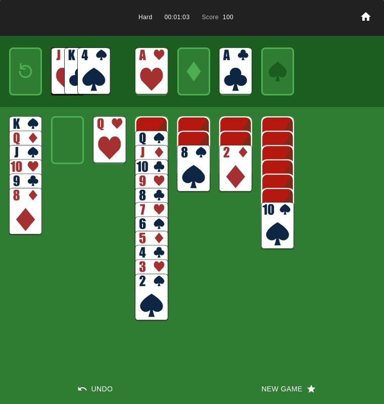
click at [27, 81] on img at bounding box center [26, 71] width 20 height 29
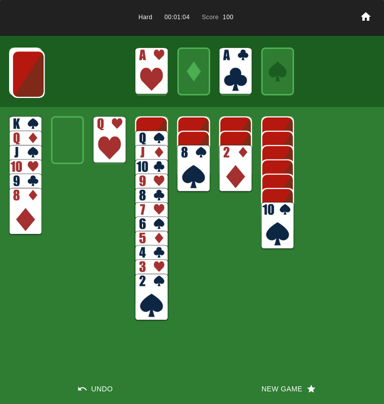
click at [27, 81] on img at bounding box center [28, 73] width 33 height 47
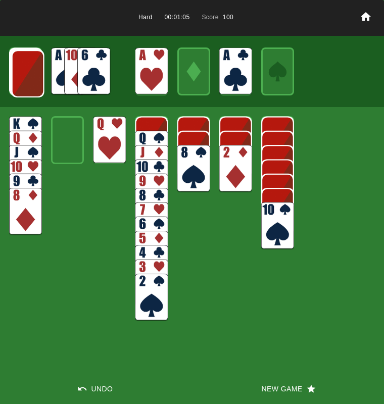
click at [27, 81] on img at bounding box center [28, 73] width 33 height 47
click at [32, 77] on img at bounding box center [27, 72] width 33 height 47
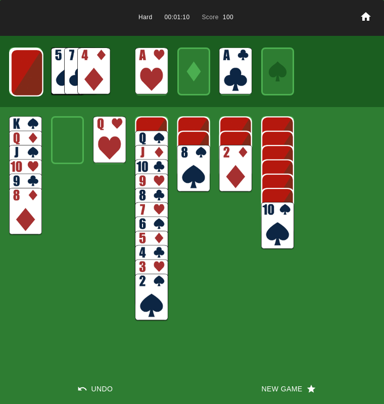
click at [32, 77] on img at bounding box center [27, 72] width 33 height 47
click at [85, 72] on img at bounding box center [93, 70] width 33 height 47
click at [23, 70] on img at bounding box center [26, 71] width 33 height 47
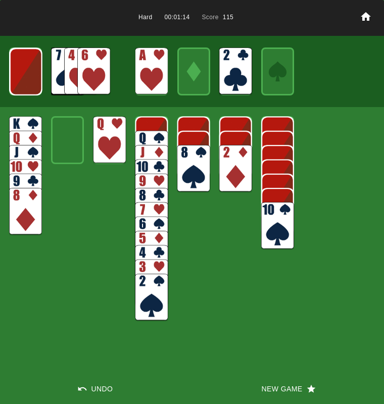
click at [23, 70] on img at bounding box center [26, 71] width 33 height 47
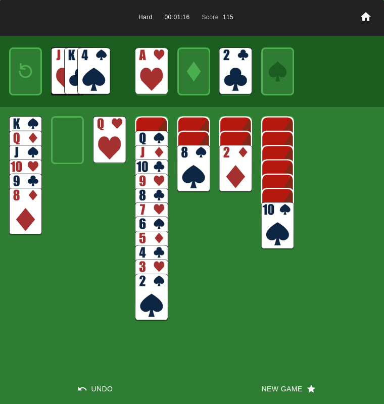
click at [23, 70] on img at bounding box center [26, 71] width 20 height 29
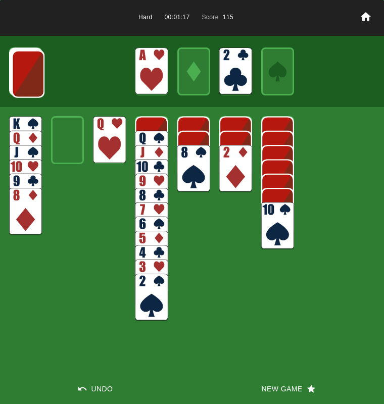
click at [23, 70] on img at bounding box center [28, 73] width 33 height 47
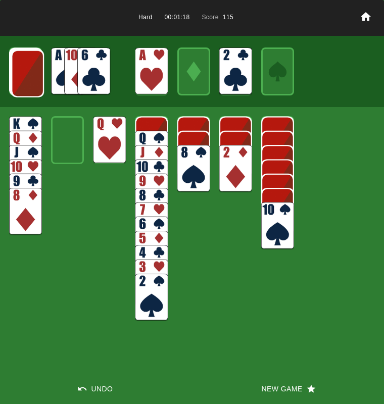
click at [23, 70] on img at bounding box center [27, 73] width 33 height 47
click at [94, 71] on img at bounding box center [93, 70] width 33 height 47
click at [107, 77] on img at bounding box center [93, 70] width 33 height 47
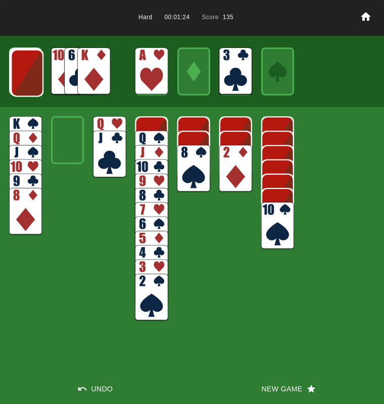
click at [88, 72] on img at bounding box center [93, 70] width 33 height 47
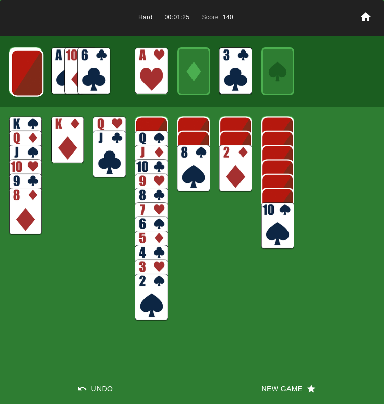
click at [143, 138] on img at bounding box center [151, 154] width 33 height 47
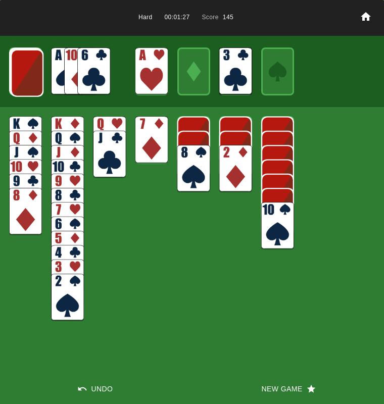
click at [143, 138] on img at bounding box center [151, 139] width 33 height 47
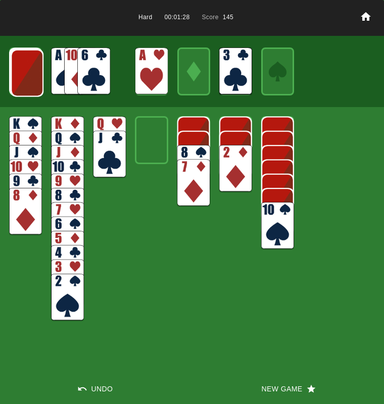
click at [86, 74] on img at bounding box center [93, 70] width 33 height 47
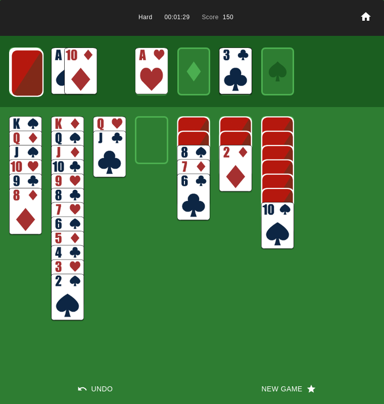
click at [86, 74] on img at bounding box center [80, 70] width 33 height 47
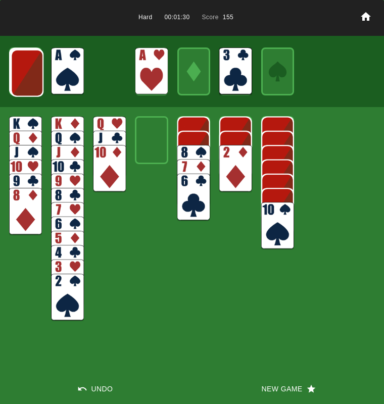
click at [75, 73] on img at bounding box center [67, 70] width 33 height 47
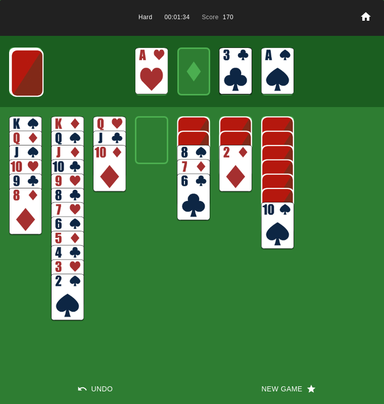
click at [28, 78] on img at bounding box center [27, 72] width 33 height 47
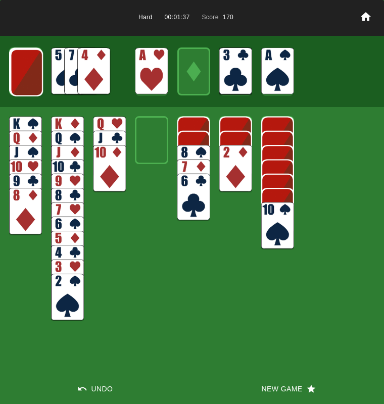
click at [28, 78] on img at bounding box center [26, 72] width 33 height 47
click at [87, 73] on img at bounding box center [93, 70] width 33 height 47
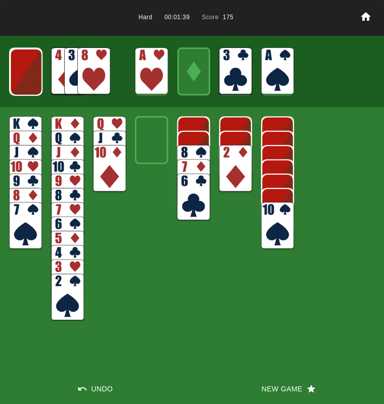
click at [42, 70] on img at bounding box center [26, 71] width 33 height 47
click at [42, 70] on img at bounding box center [25, 71] width 33 height 47
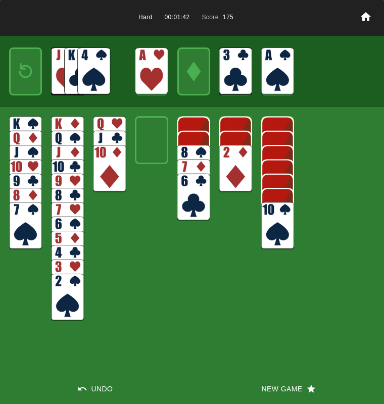
click at [42, 70] on div at bounding box center [192, 72] width 384 height 72
click at [33, 70] on img at bounding box center [26, 71] width 20 height 29
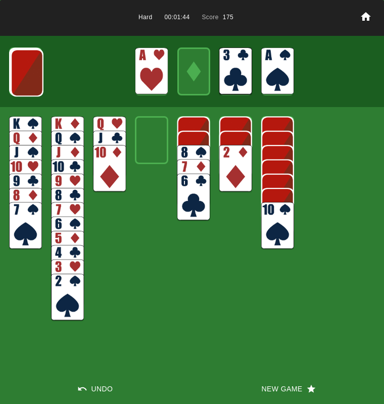
click at [33, 70] on img at bounding box center [27, 72] width 33 height 47
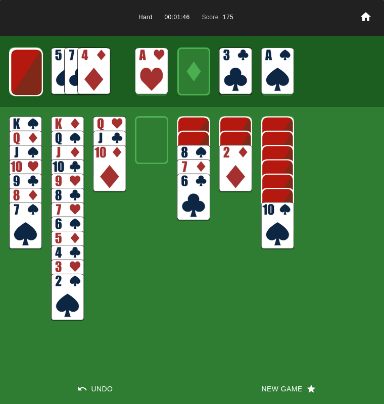
click at [28, 74] on img at bounding box center [26, 71] width 33 height 47
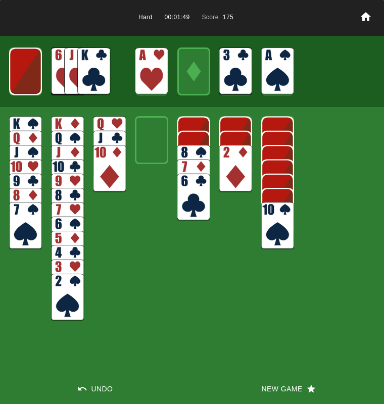
click at [86, 76] on img at bounding box center [93, 70] width 33 height 47
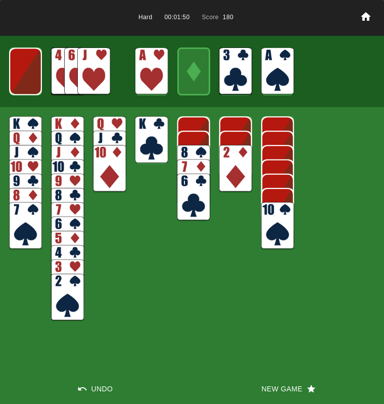
click at [103, 124] on img at bounding box center [109, 139] width 33 height 47
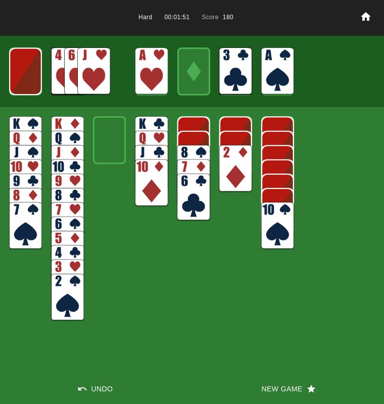
click at [30, 80] on img at bounding box center [25, 70] width 33 height 47
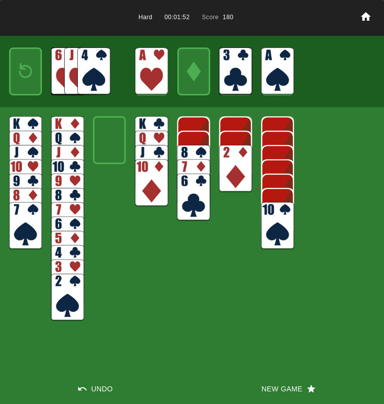
click at [30, 80] on img at bounding box center [26, 71] width 20 height 29
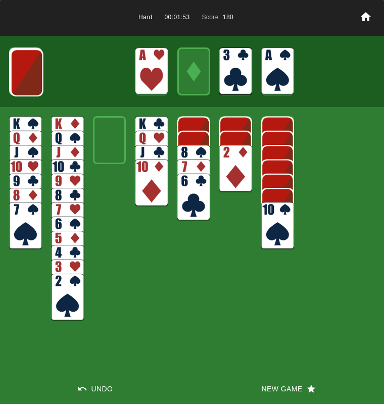
click at [30, 80] on img at bounding box center [27, 72] width 33 height 47
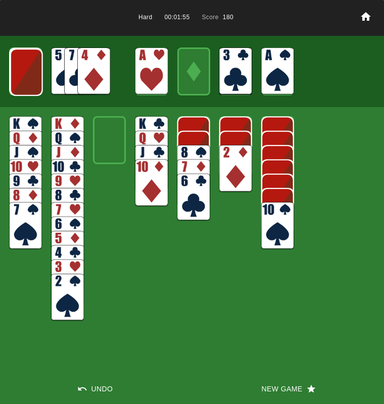
click at [30, 80] on img at bounding box center [26, 71] width 33 height 47
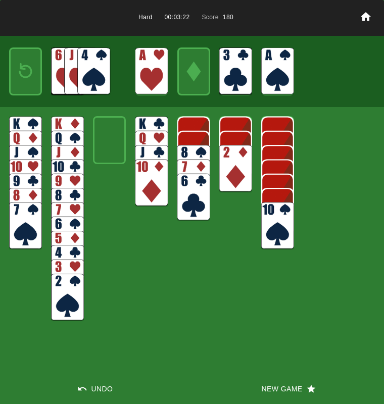
click at [30, 80] on img at bounding box center [26, 71] width 20 height 29
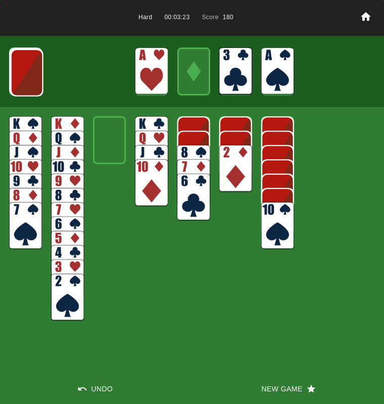
click at [30, 80] on img at bounding box center [27, 72] width 33 height 47
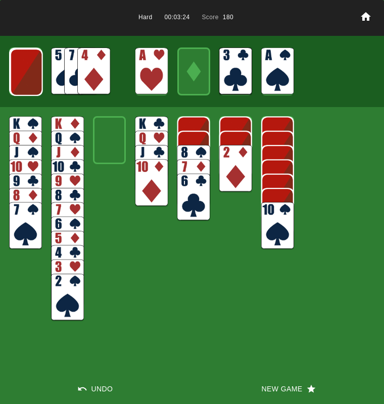
click at [30, 80] on img at bounding box center [26, 71] width 33 height 47
